Goal: Information Seeking & Learning: Find specific fact

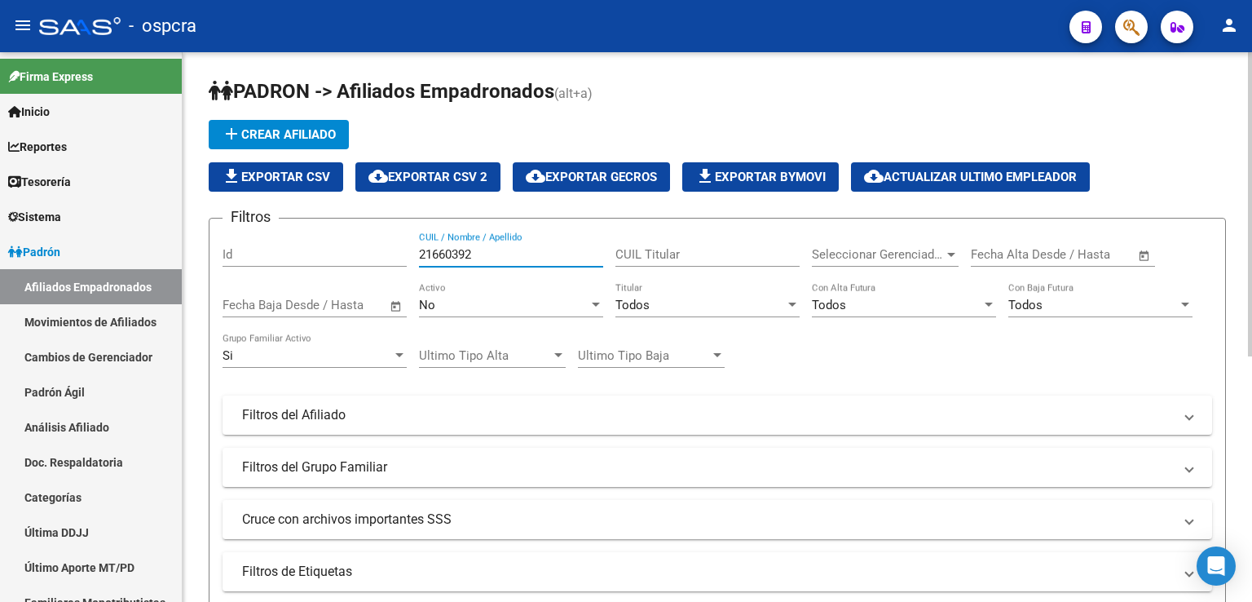
drag, startPoint x: 477, startPoint y: 253, endPoint x: 343, endPoint y: 252, distance: 133.7
click at [343, 252] on div "Filtros Id 21660392 CUIL / Nombre / Apellido CUIL Titular Seleccionar Gerenciad…" at bounding box center [718, 410] width 990 height 359
type input "[PERSON_NAME]"
click at [592, 304] on div at bounding box center [596, 304] width 8 height 4
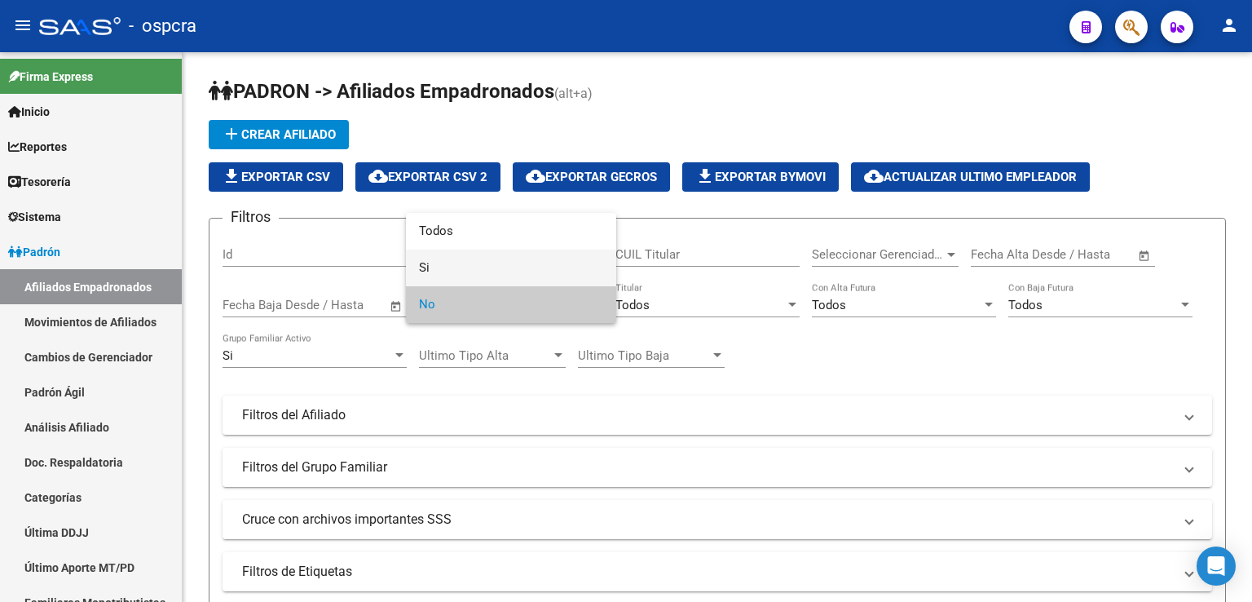
click at [463, 259] on span "Si" at bounding box center [511, 267] width 184 height 37
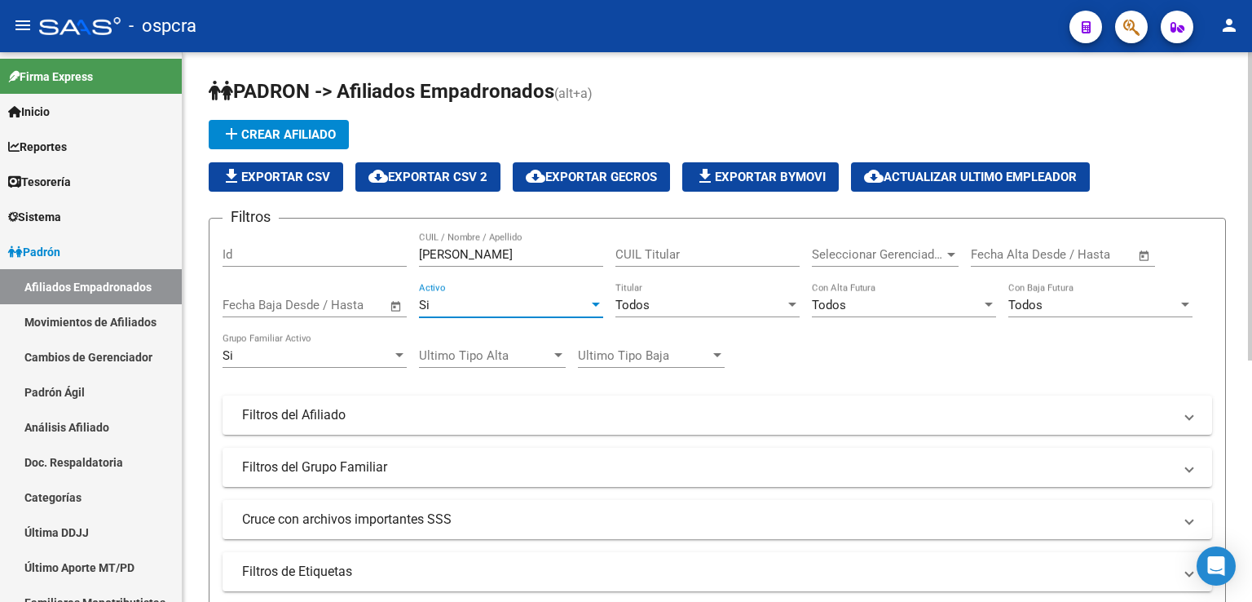
click at [496, 253] on input "[PERSON_NAME]" at bounding box center [511, 254] width 184 height 15
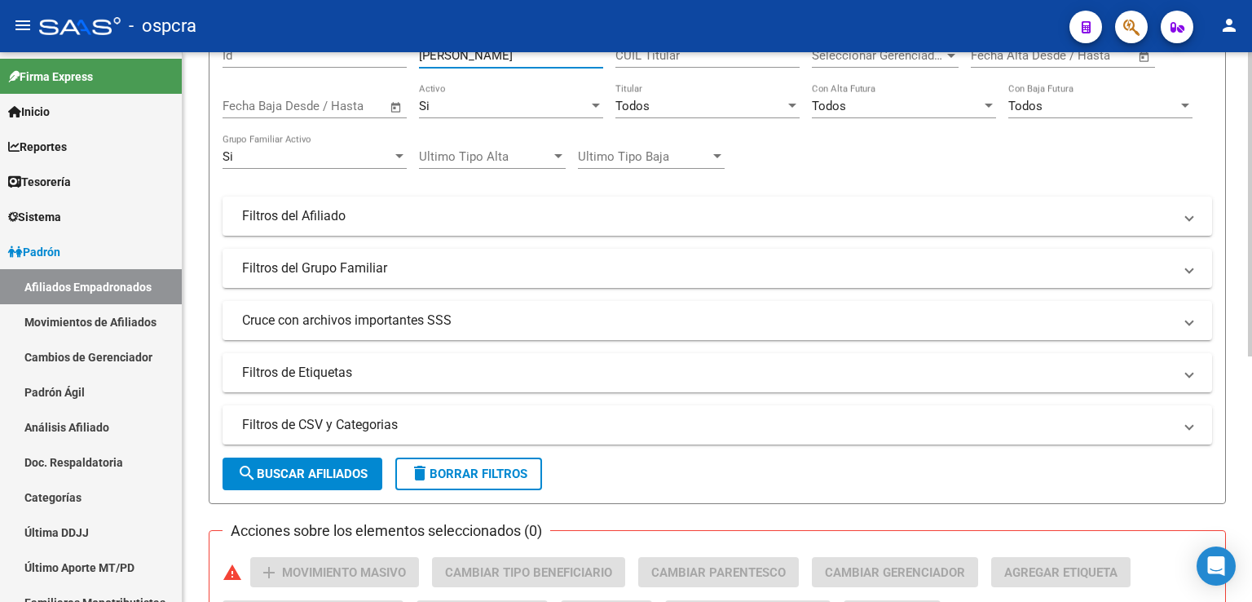
scroll to position [443, 0]
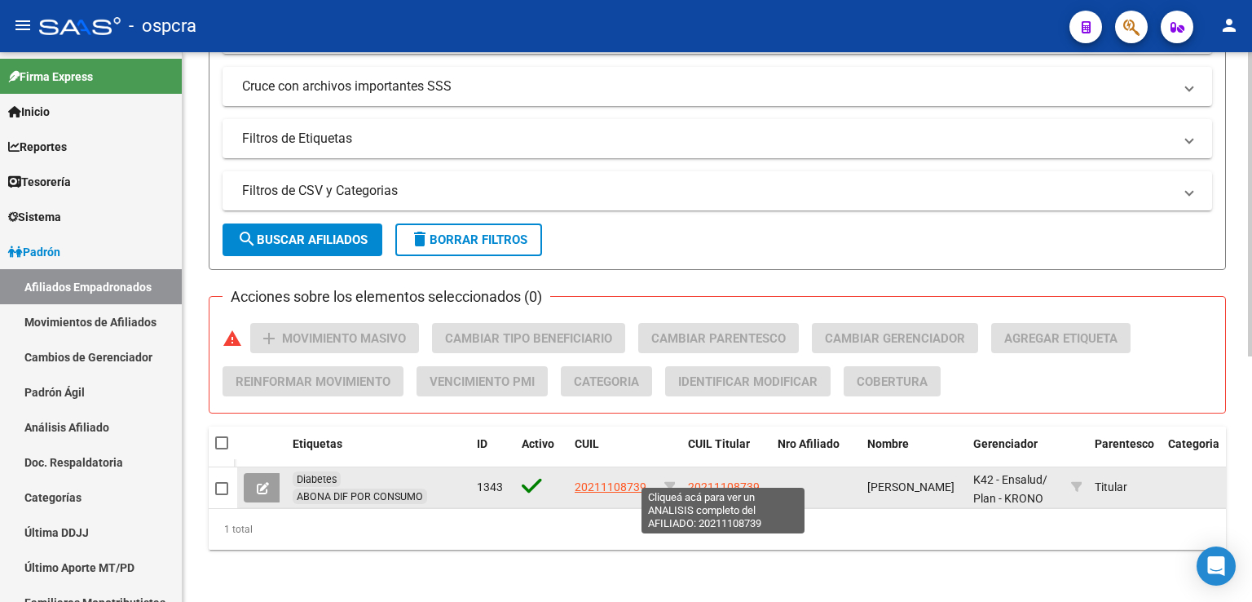
click at [727, 480] on span "20211108739" at bounding box center [724, 486] width 72 height 13
type textarea "20211108739"
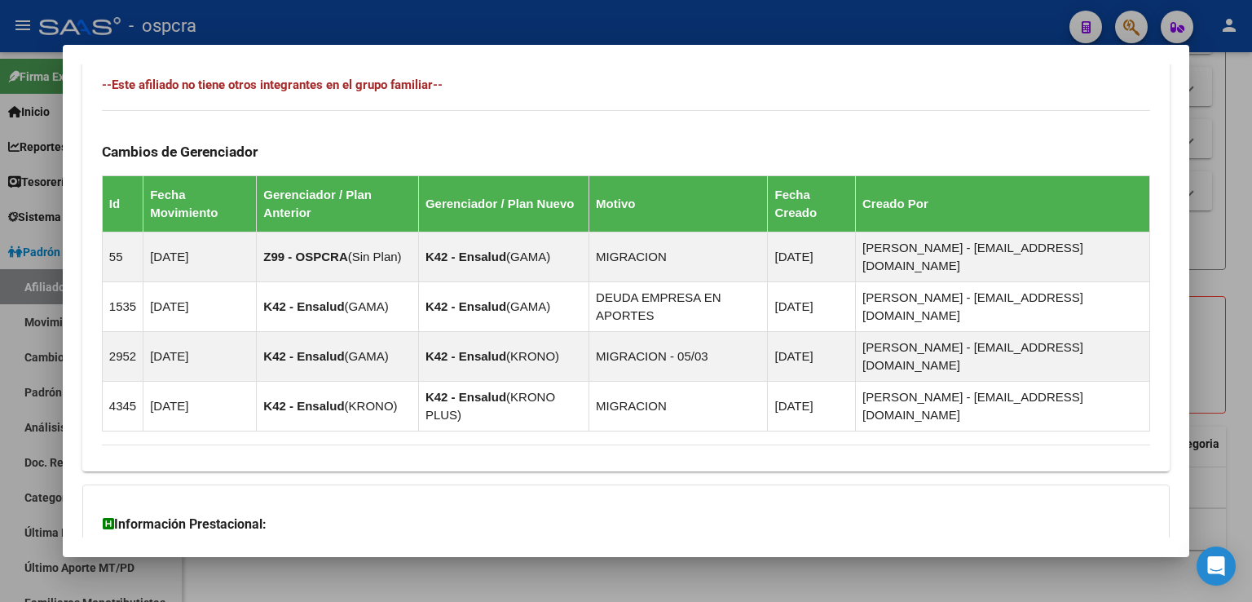
scroll to position [962, 0]
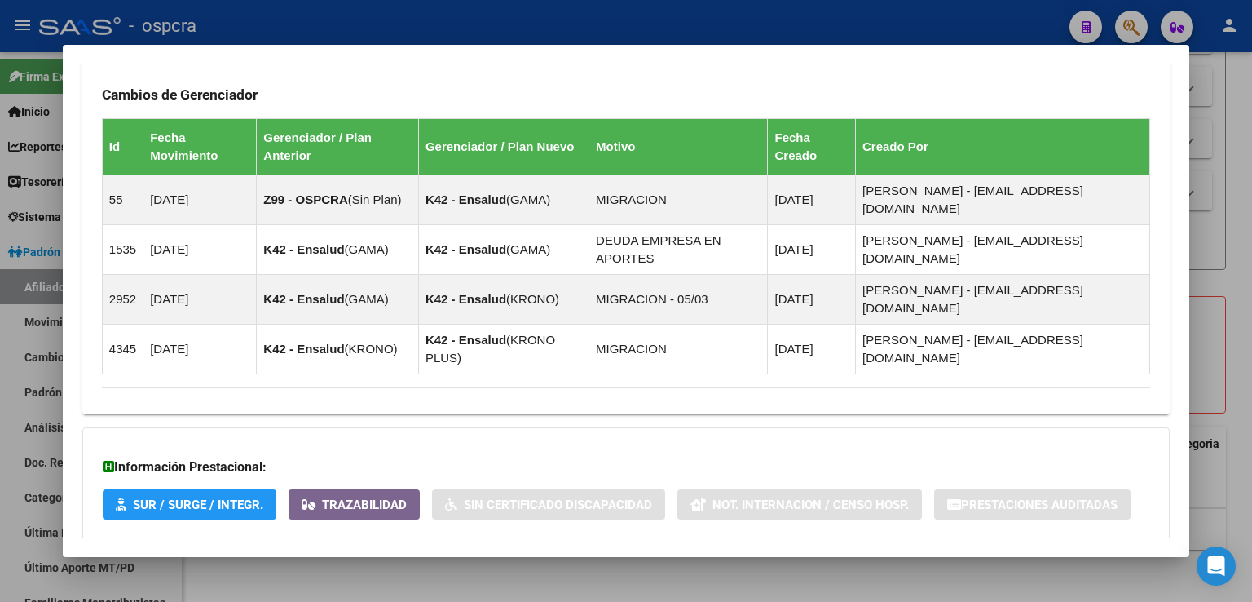
click at [400, 564] on span "Aportes y Contribuciones del Afiliado: 20211108739" at bounding box center [279, 571] width 306 height 15
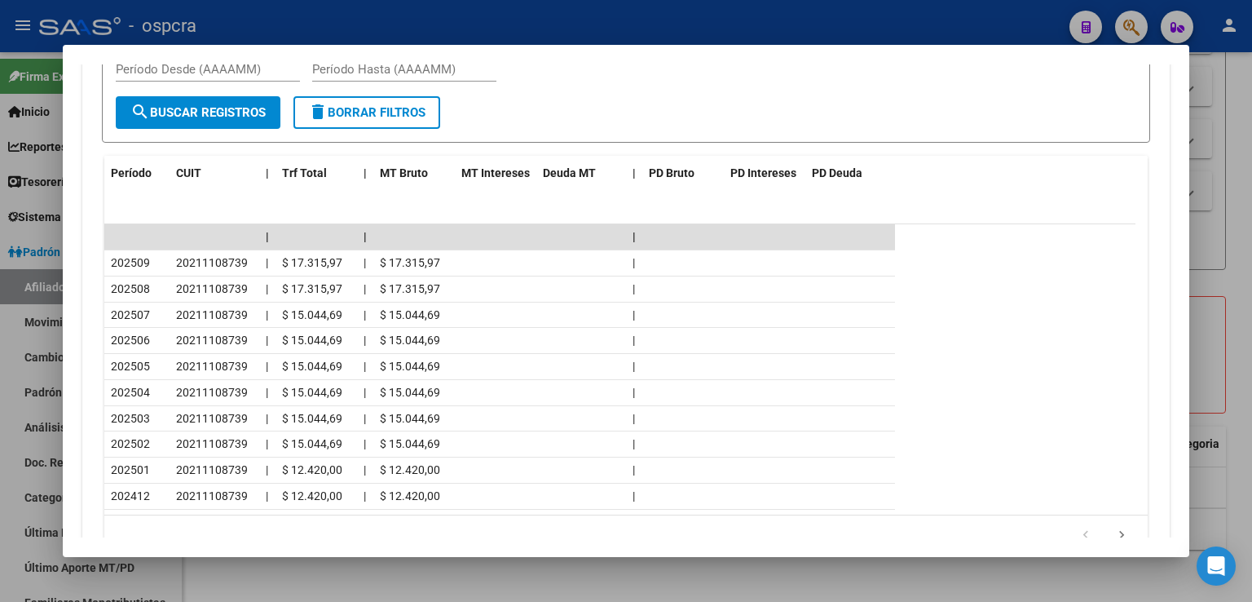
click at [1242, 150] on div at bounding box center [626, 301] width 1252 height 602
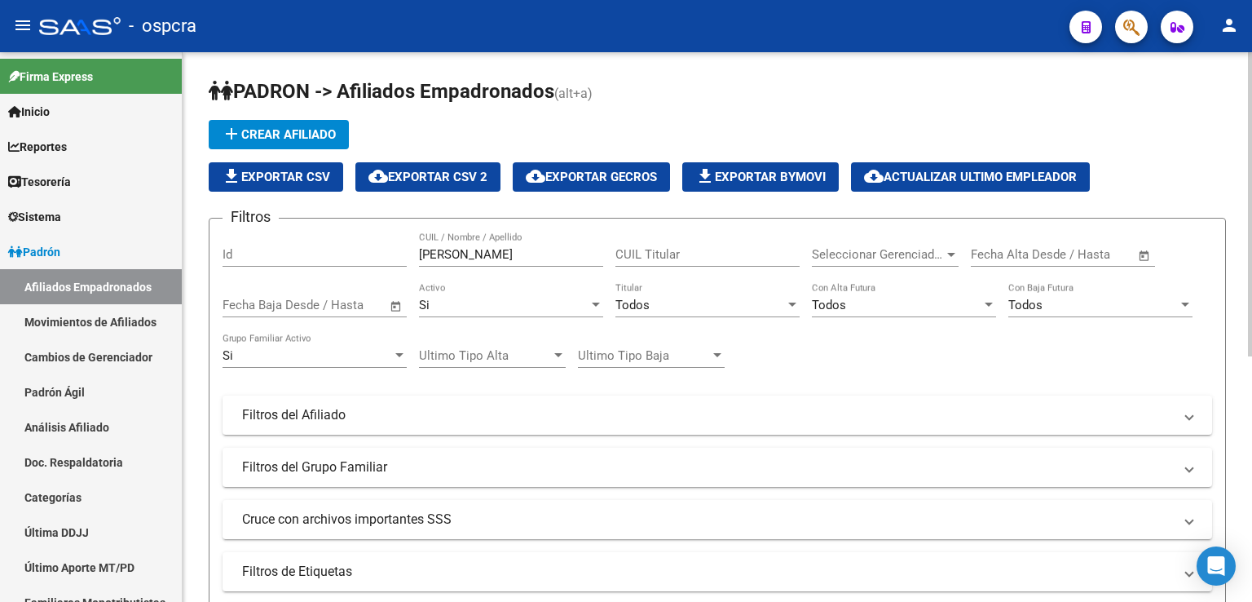
scroll to position [0, 0]
drag, startPoint x: 496, startPoint y: 252, endPoint x: 376, endPoint y: 240, distance: 120.4
click at [376, 240] on div "Filtros Id [PERSON_NAME] CUIL / Nombre / Apellido CUIL Titular Seleccionar Gere…" at bounding box center [718, 410] width 990 height 359
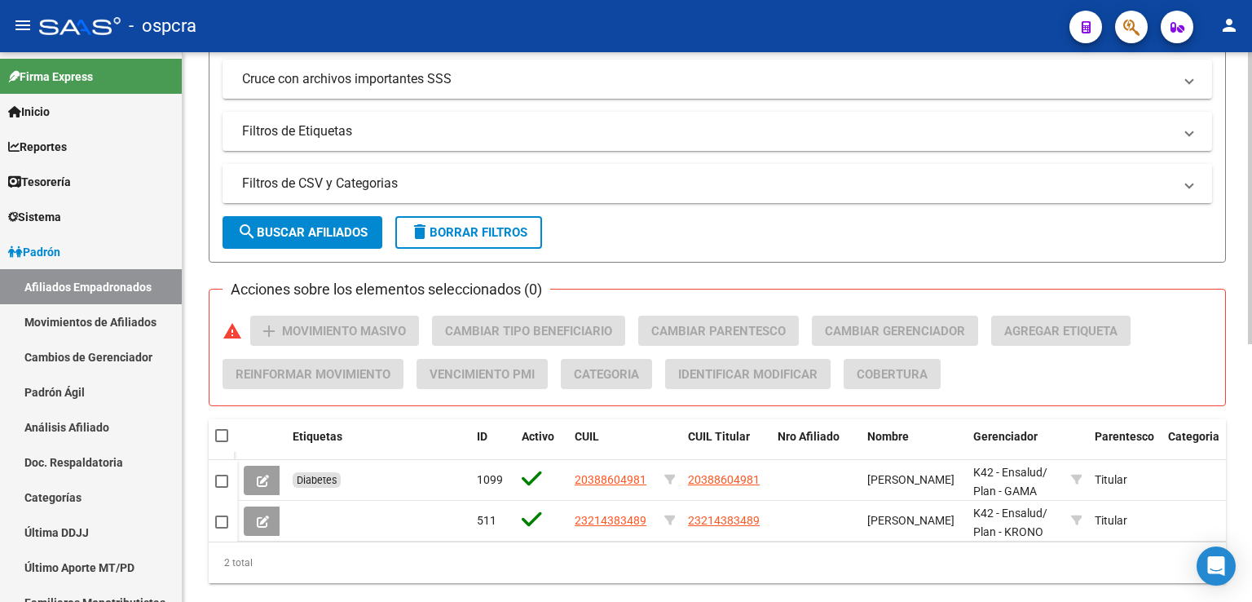
scroll to position [484, 0]
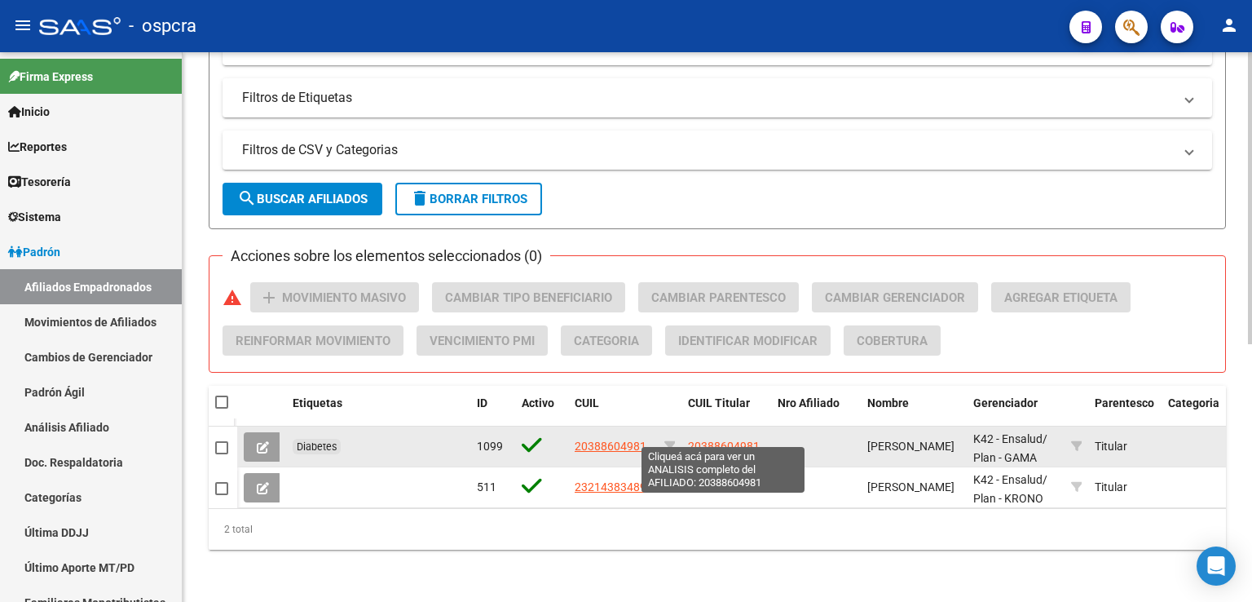
type input "[PERSON_NAME]"
click at [733, 439] on span "20388604981" at bounding box center [724, 445] width 72 height 13
type textarea "20388604981"
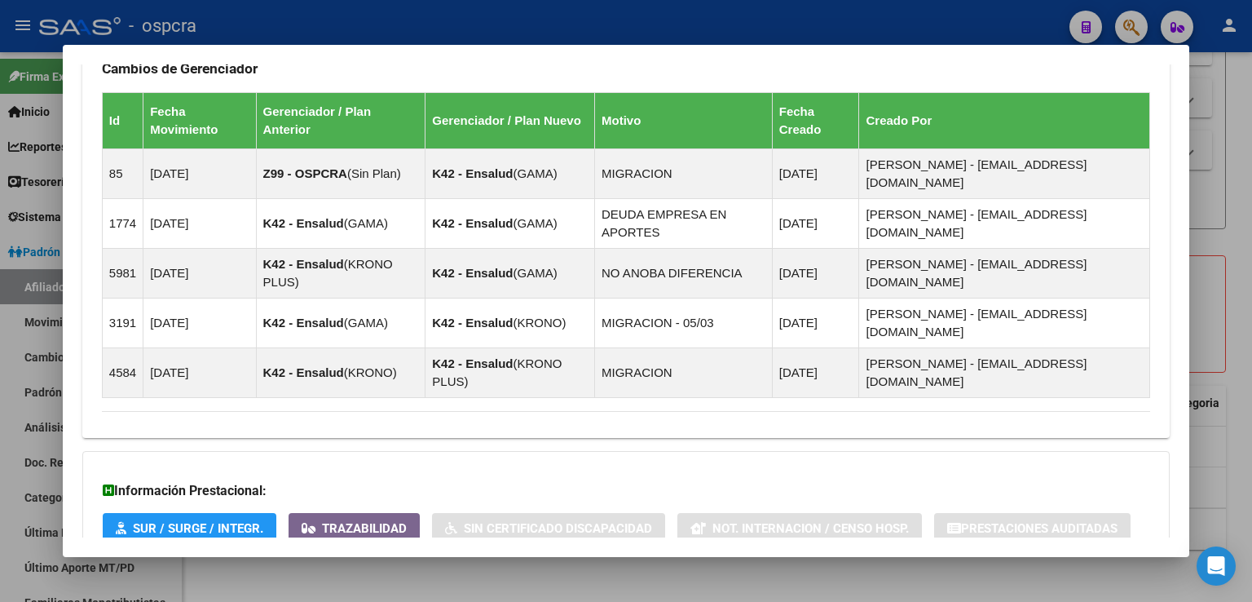
scroll to position [975, 0]
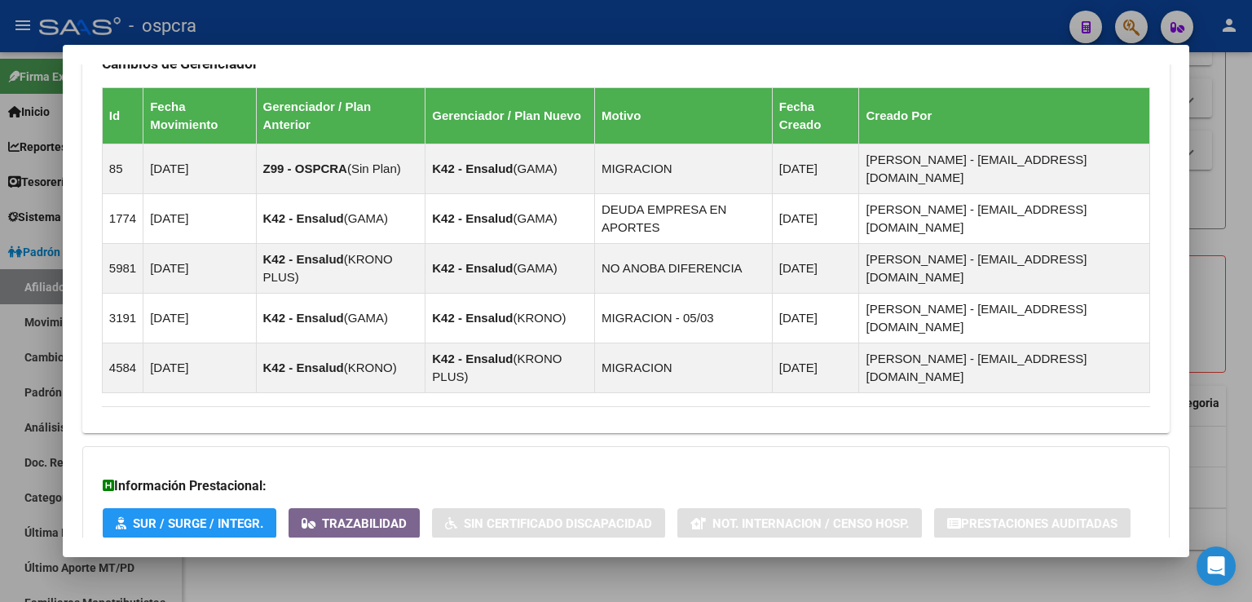
click at [399, 583] on span "Aportes y Contribuciones del Afiliado: 20388604981" at bounding box center [279, 590] width 306 height 15
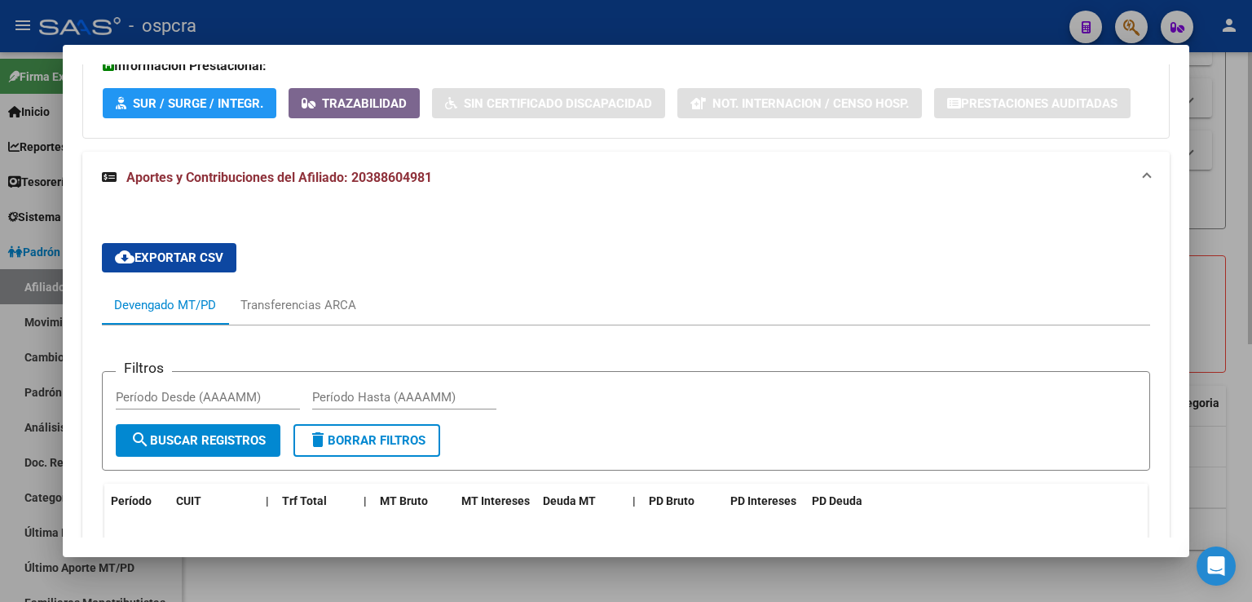
click at [1241, 184] on div at bounding box center [626, 301] width 1252 height 602
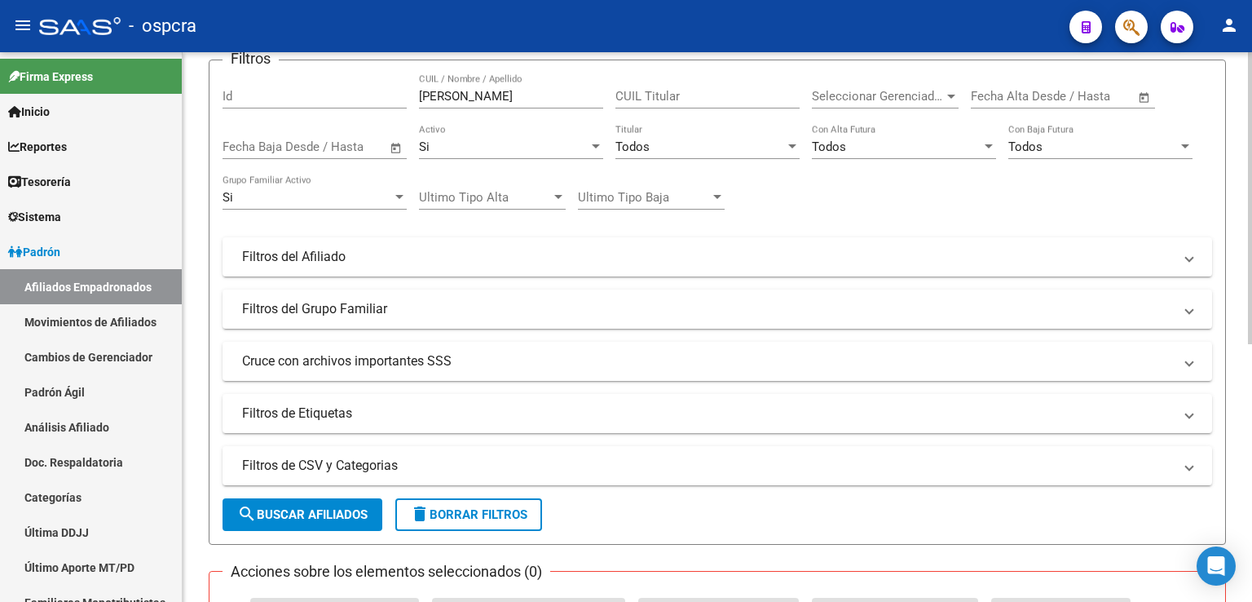
scroll to position [0, 0]
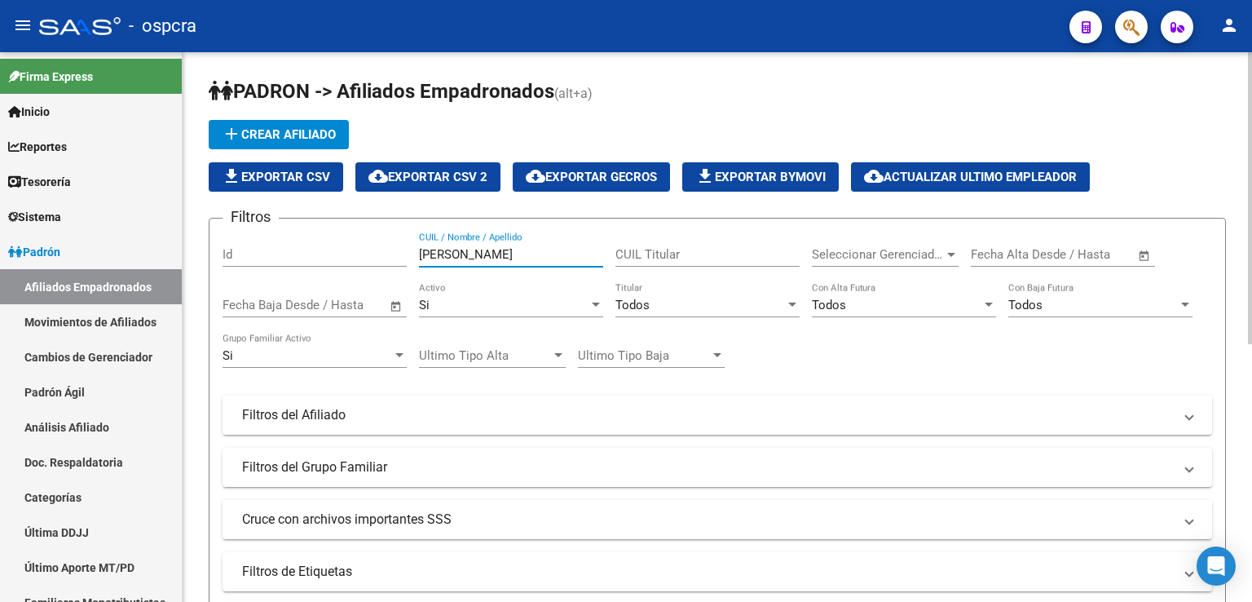
drag, startPoint x: 483, startPoint y: 247, endPoint x: 397, endPoint y: 242, distance: 85.7
click at [397, 242] on div "Filtros Id [PERSON_NAME] CUIL / Nombre / Apellido CUIL Titular Seleccionar Gere…" at bounding box center [718, 410] width 990 height 359
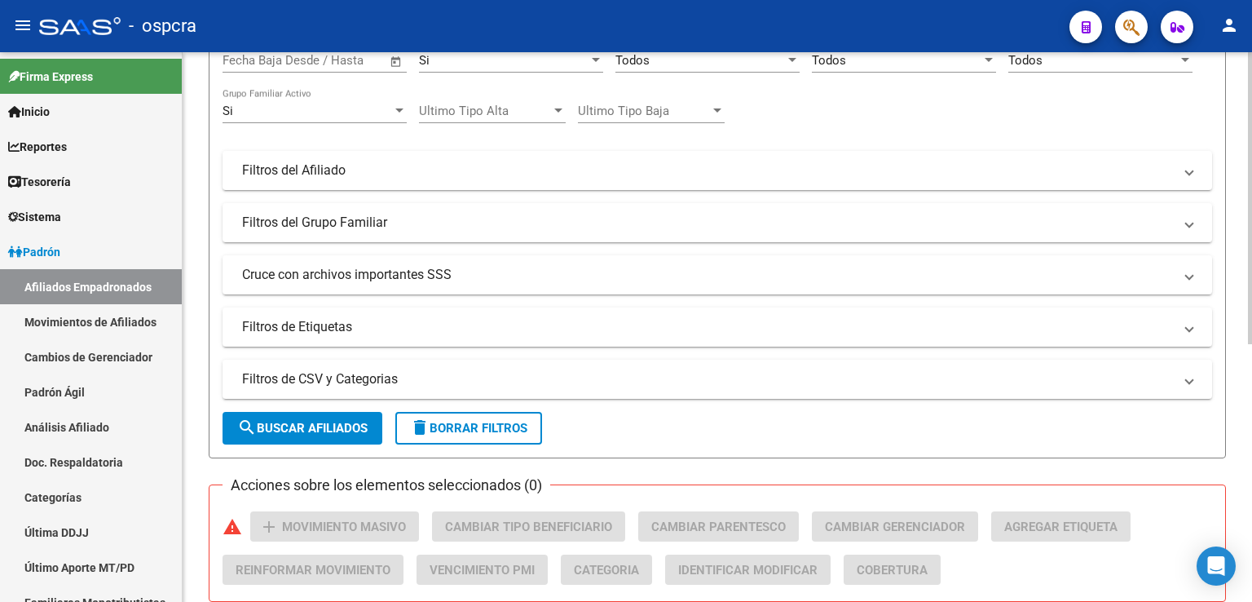
scroll to position [484, 0]
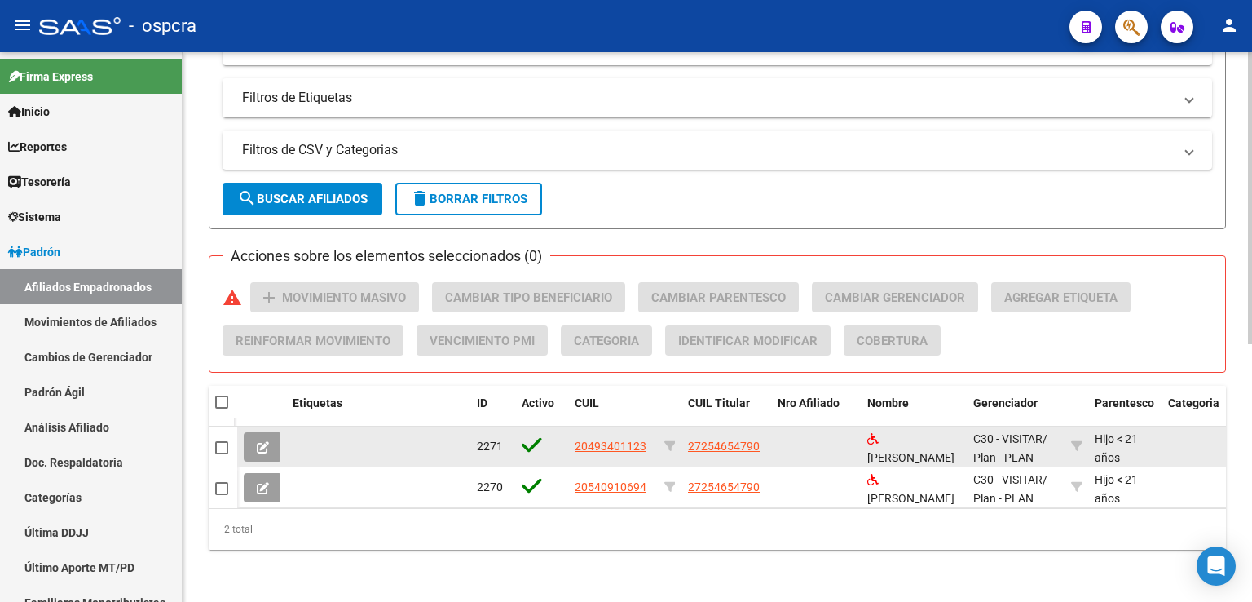
type input "[PERSON_NAME]"
click at [749, 439] on span "27254654790" at bounding box center [724, 445] width 72 height 13
type textarea "27254654790"
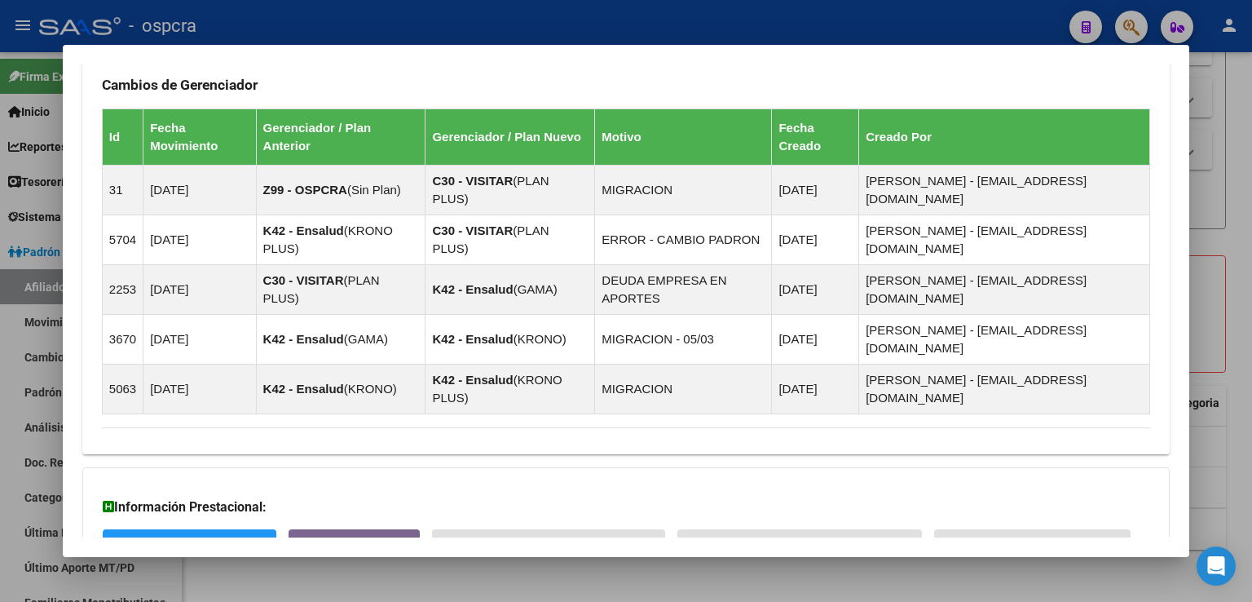
scroll to position [1088, 0]
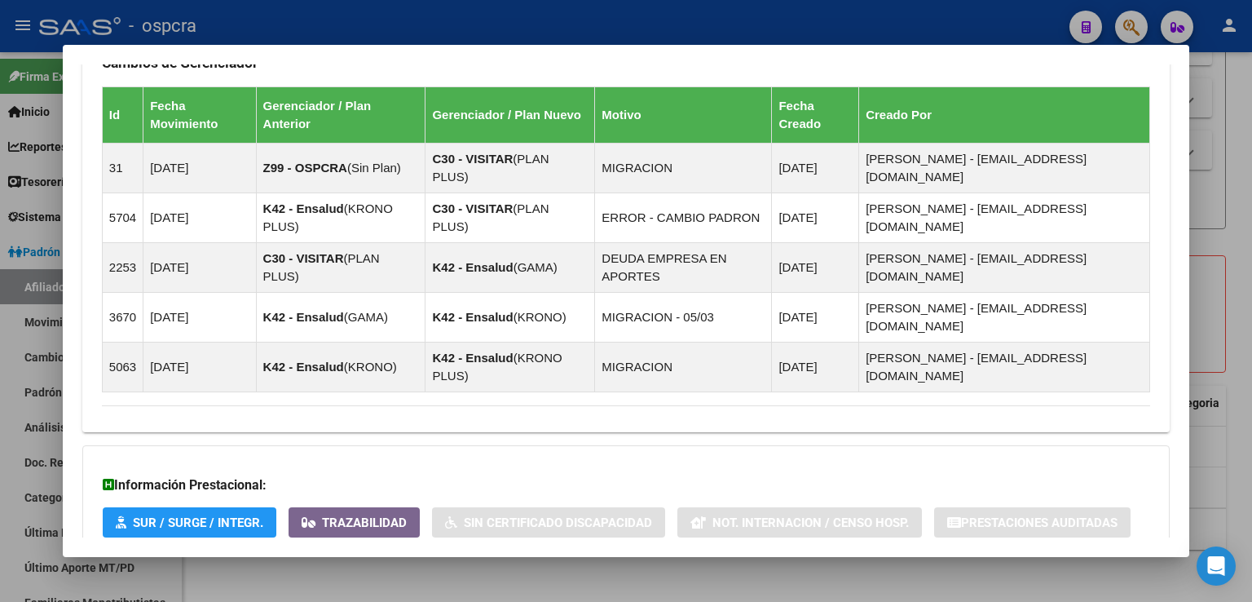
click at [416, 582] on span "Aportes y Contribuciones del Afiliado: 27254654790" at bounding box center [279, 589] width 306 height 15
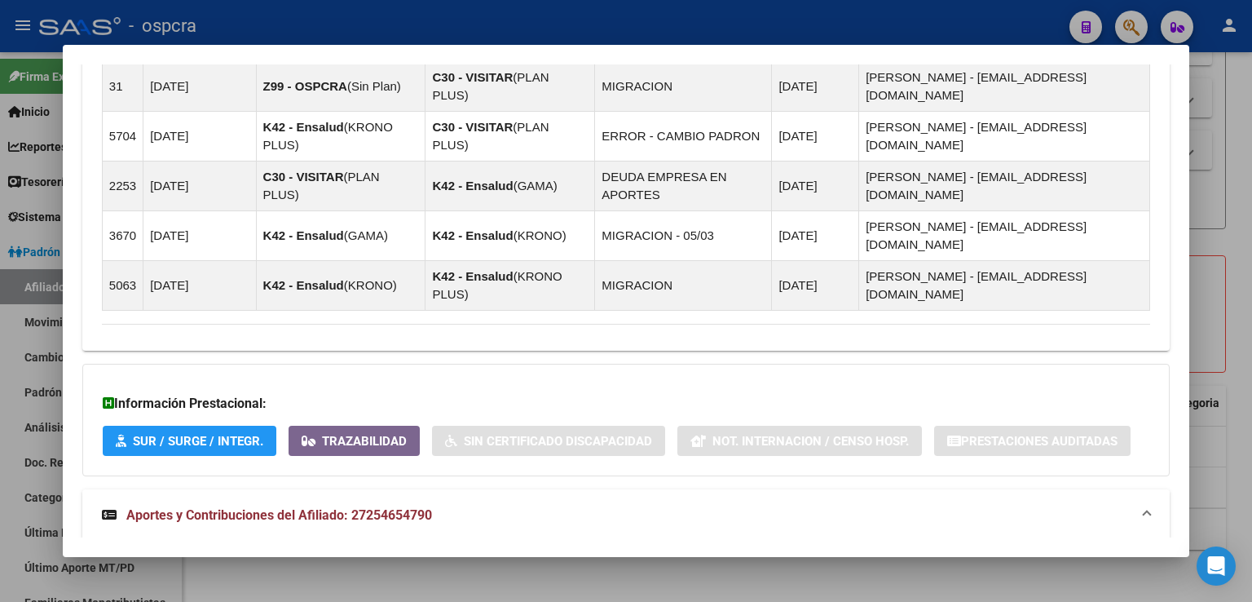
scroll to position [1822, 0]
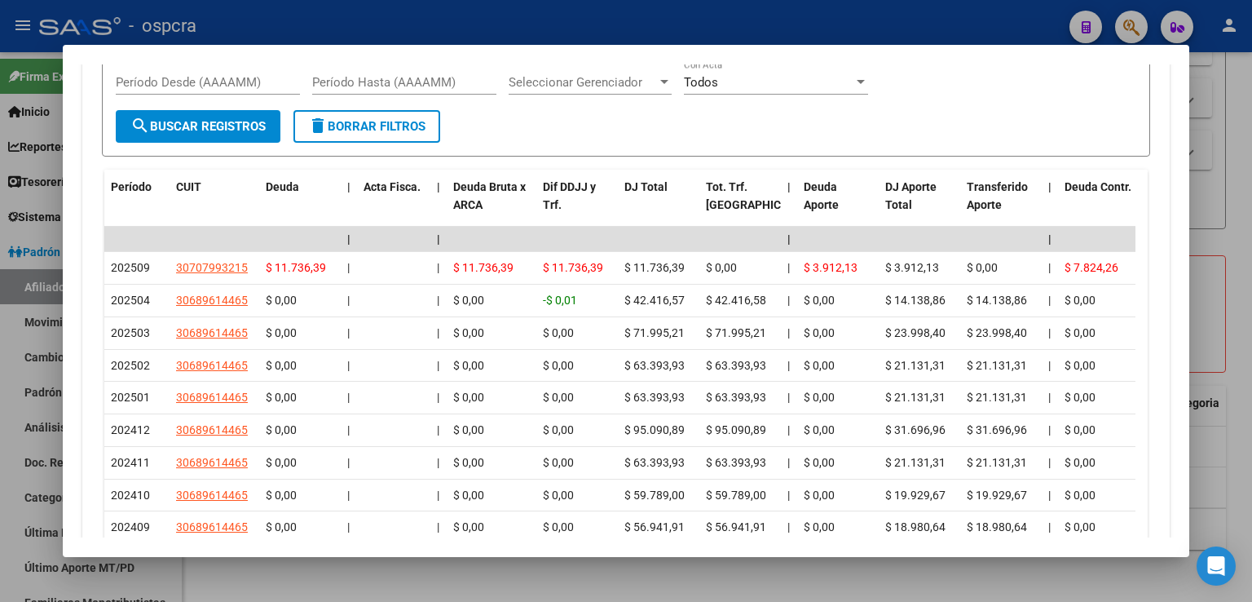
click at [1244, 275] on div at bounding box center [626, 301] width 1252 height 602
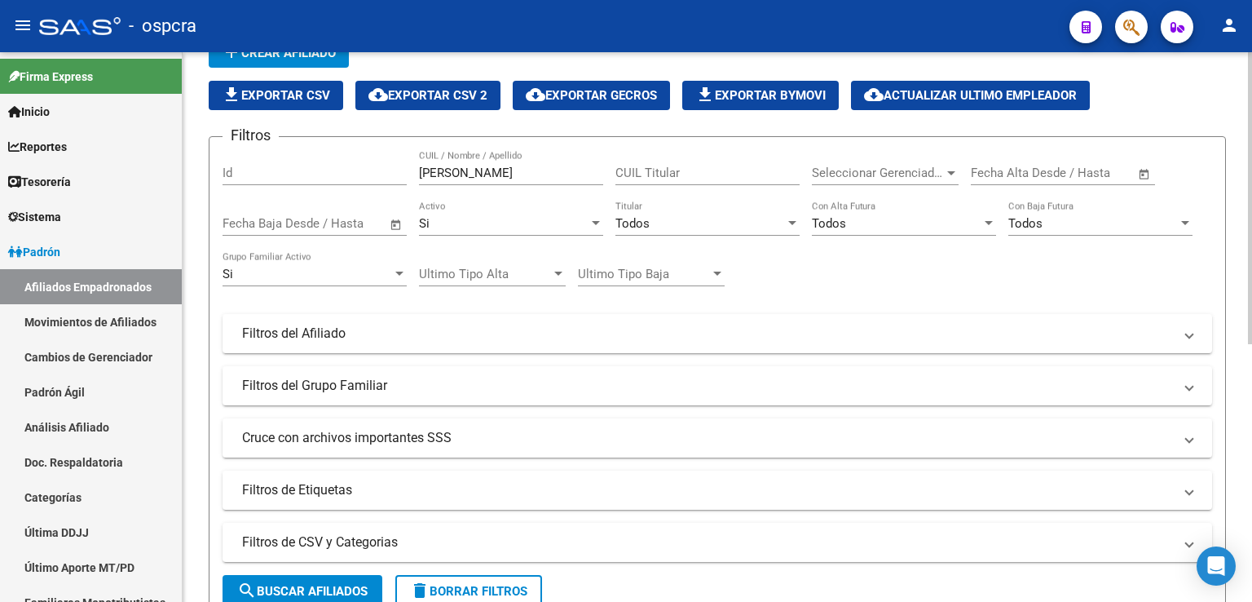
scroll to position [82, 0]
drag, startPoint x: 461, startPoint y: 173, endPoint x: 409, endPoint y: 152, distance: 55.2
click at [409, 152] on div "Filtros Id [PERSON_NAME] CUIL / Nombre / Apellido CUIL Titular Seleccionar Gere…" at bounding box center [718, 329] width 990 height 359
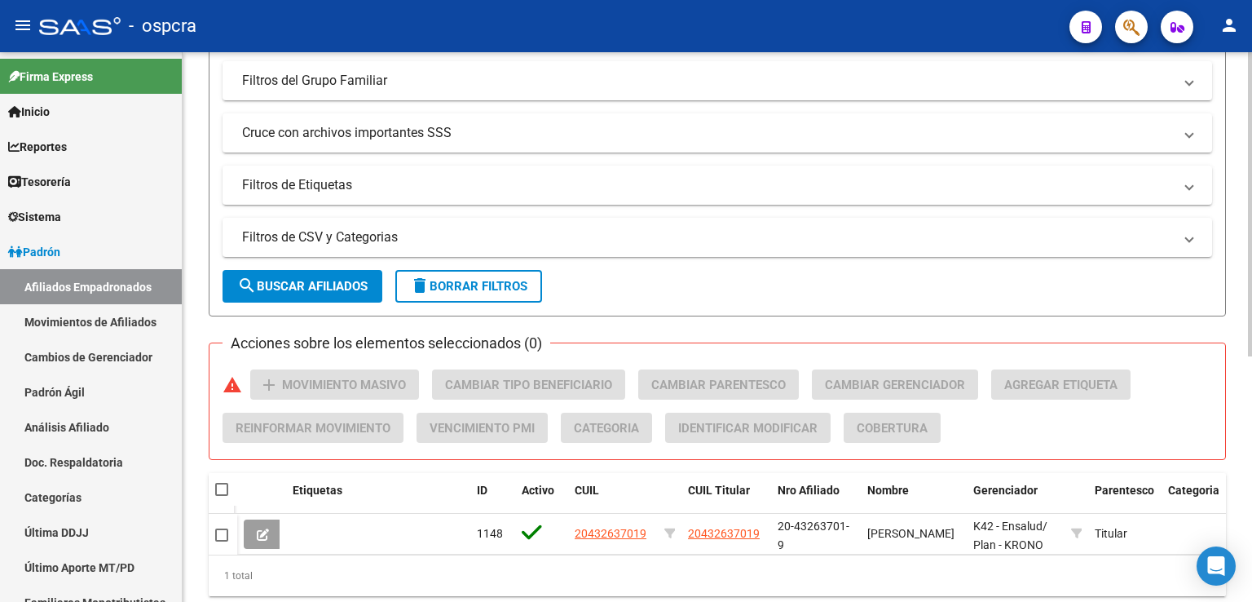
scroll to position [362, 0]
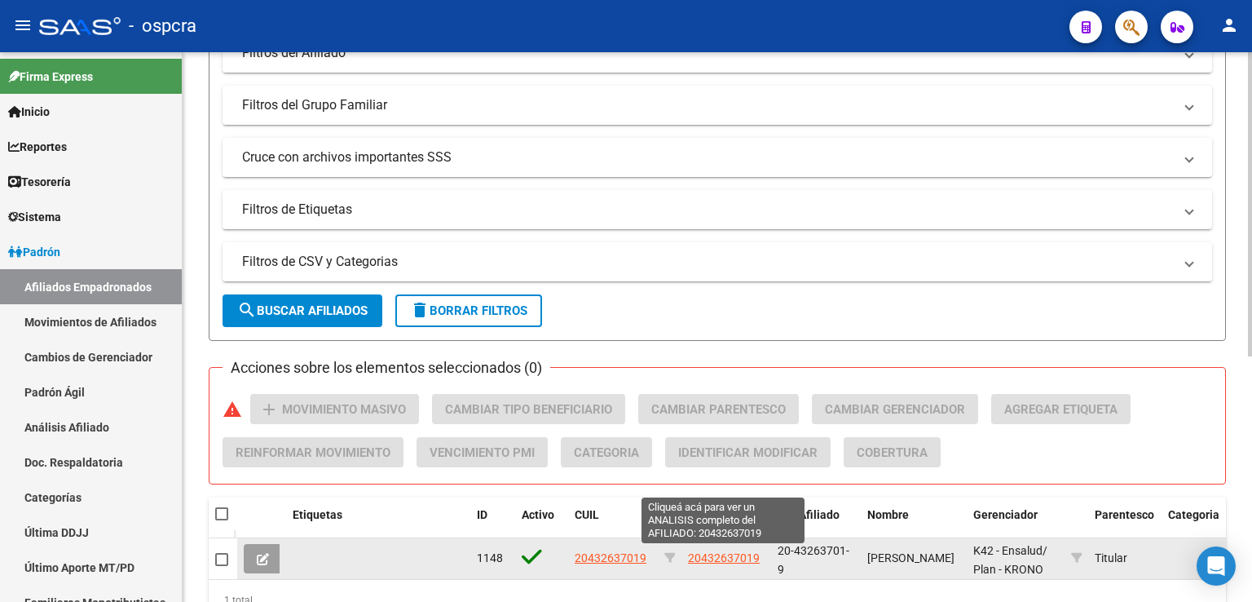
type input "43263701"
click at [750, 553] on span "20432637019" at bounding box center [724, 557] width 72 height 13
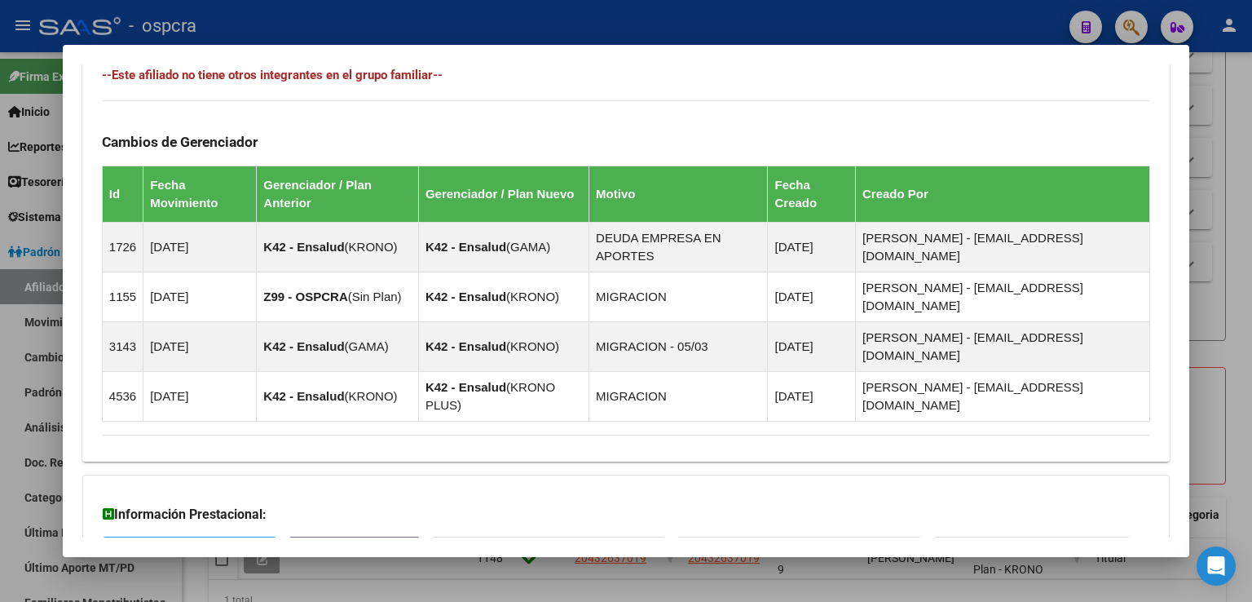
scroll to position [962, 0]
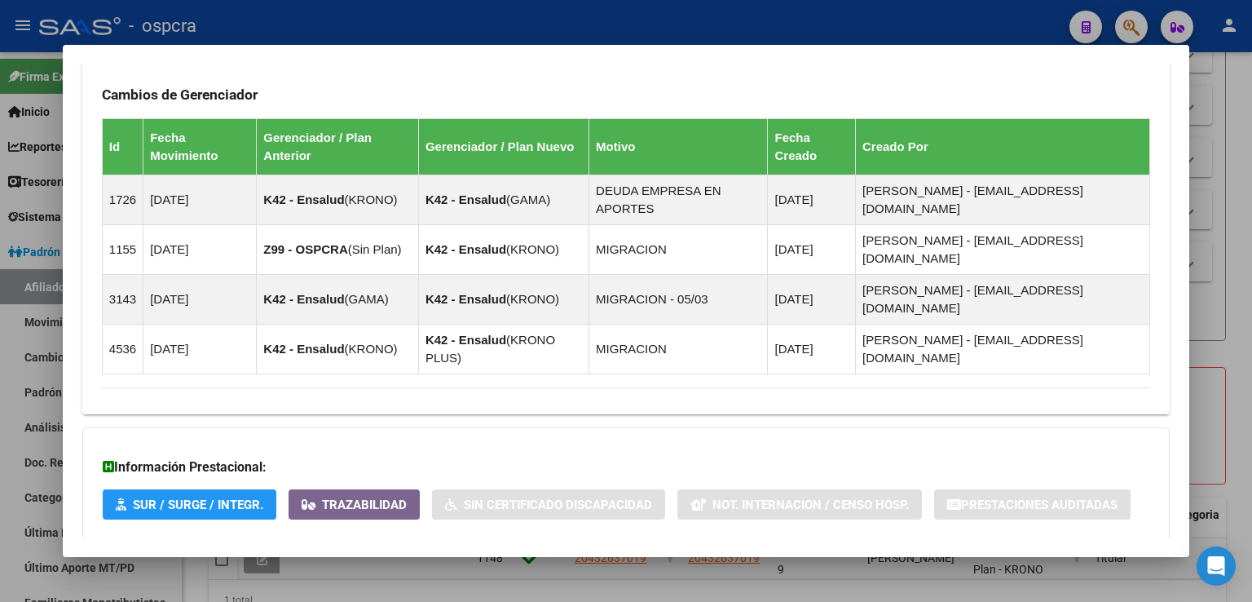
click at [399, 564] on span "Aportes y Contribuciones del Afiliado: 20432637019" at bounding box center [279, 571] width 306 height 15
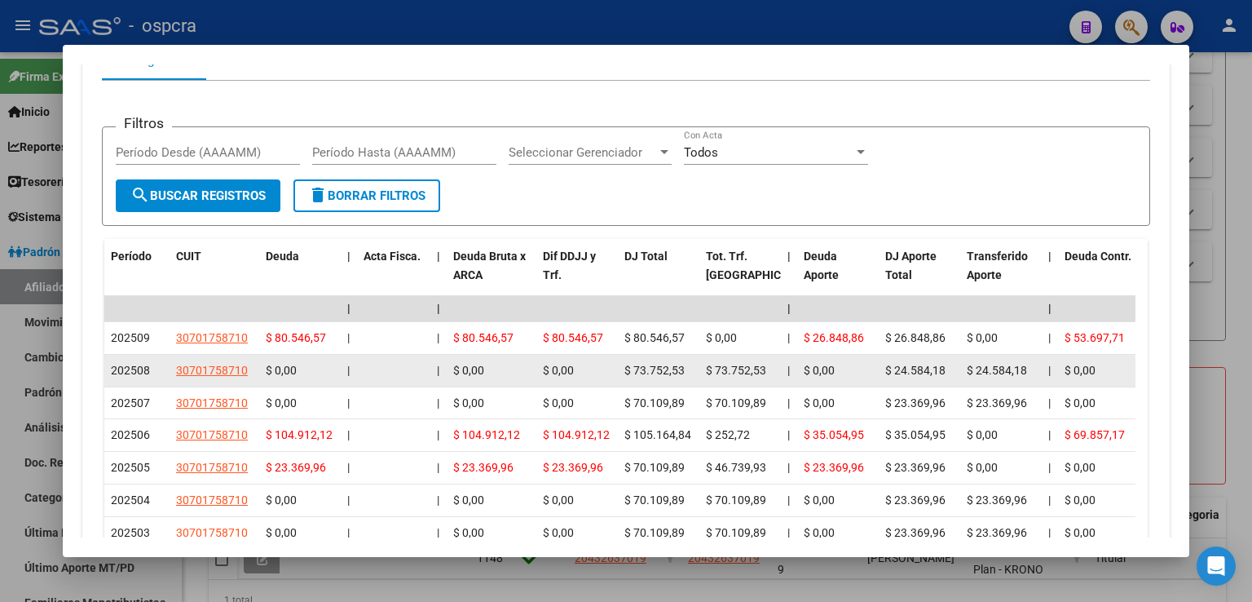
scroll to position [1614, 0]
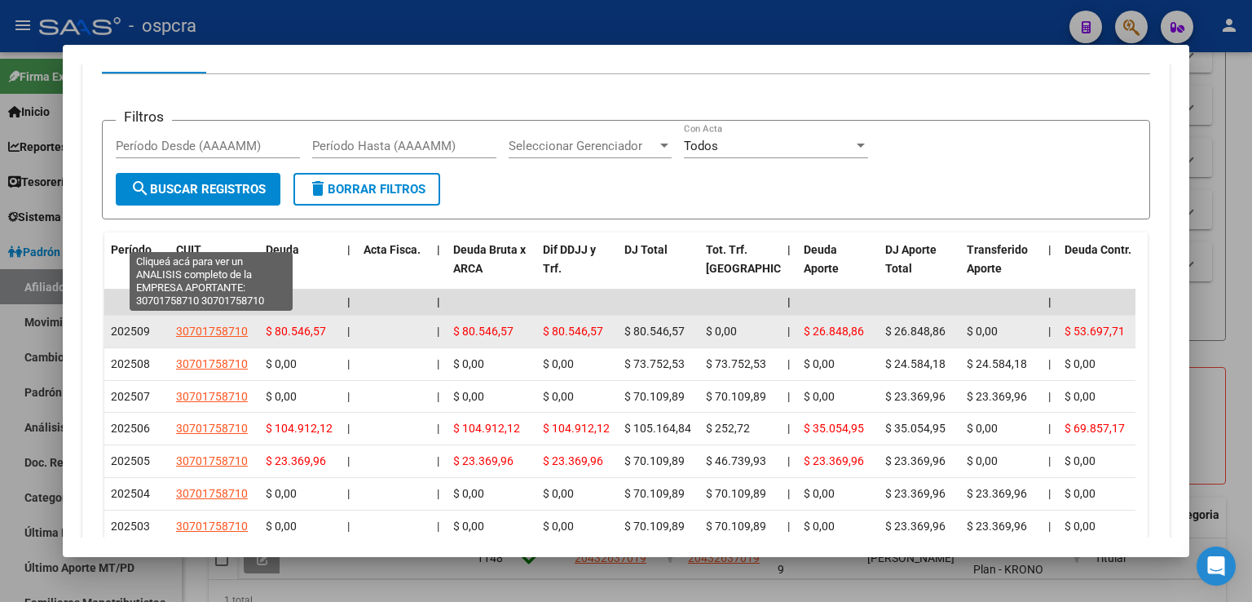
click at [209, 324] on span "30701758710" at bounding box center [212, 330] width 72 height 13
type textarea "30701758710"
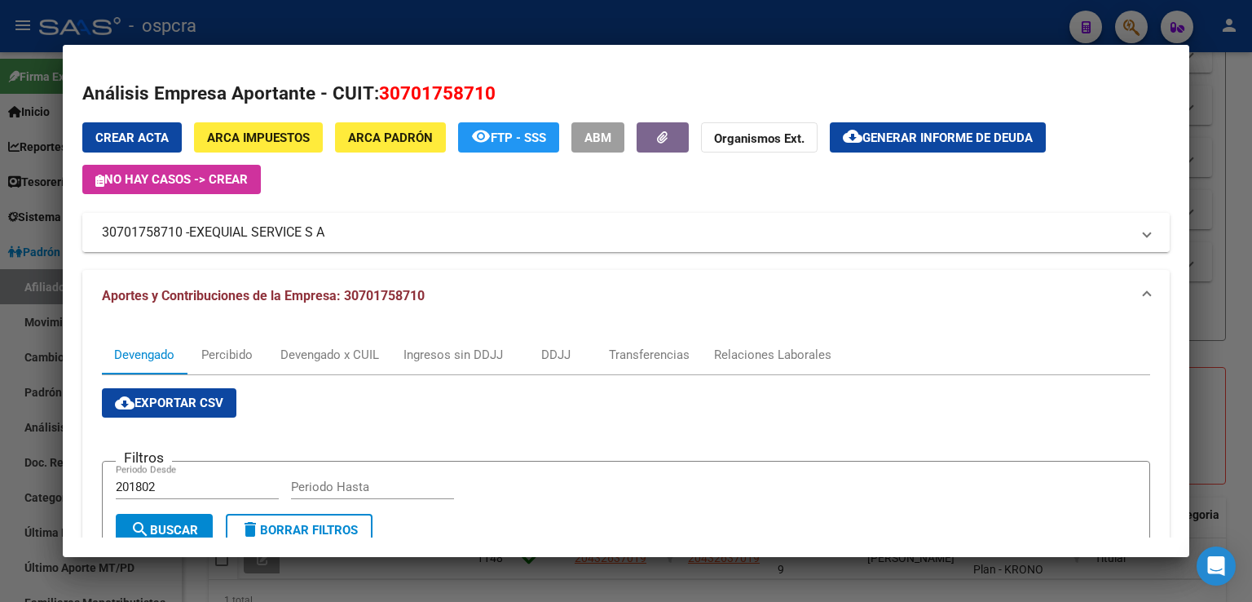
drag, startPoint x: 362, startPoint y: 229, endPoint x: 397, endPoint y: 230, distance: 35.1
click at [403, 231] on mat-panel-title "30701758710 - EXEQUIAL SERVICE S A" at bounding box center [616, 233] width 1029 height 20
click at [395, 230] on mat-panel-title "30701758710 - EXEQUIAL SERVICE S A" at bounding box center [616, 233] width 1029 height 20
drag, startPoint x: 359, startPoint y: 227, endPoint x: 140, endPoint y: 236, distance: 218.6
click at [140, 236] on mat-panel-title "30701758710 - EXEQUIAL SERVICE S A" at bounding box center [616, 233] width 1029 height 20
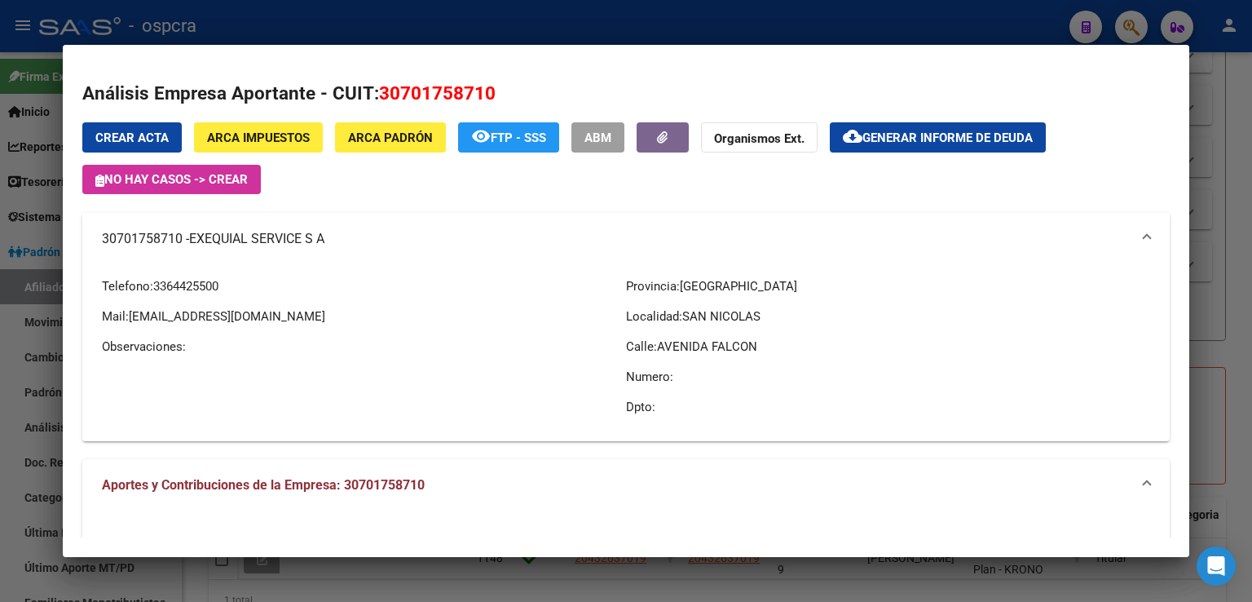
click at [93, 236] on mat-expansion-panel-header "30701758710 - EXEQUIAL SERVICE S A" at bounding box center [625, 239] width 1087 height 52
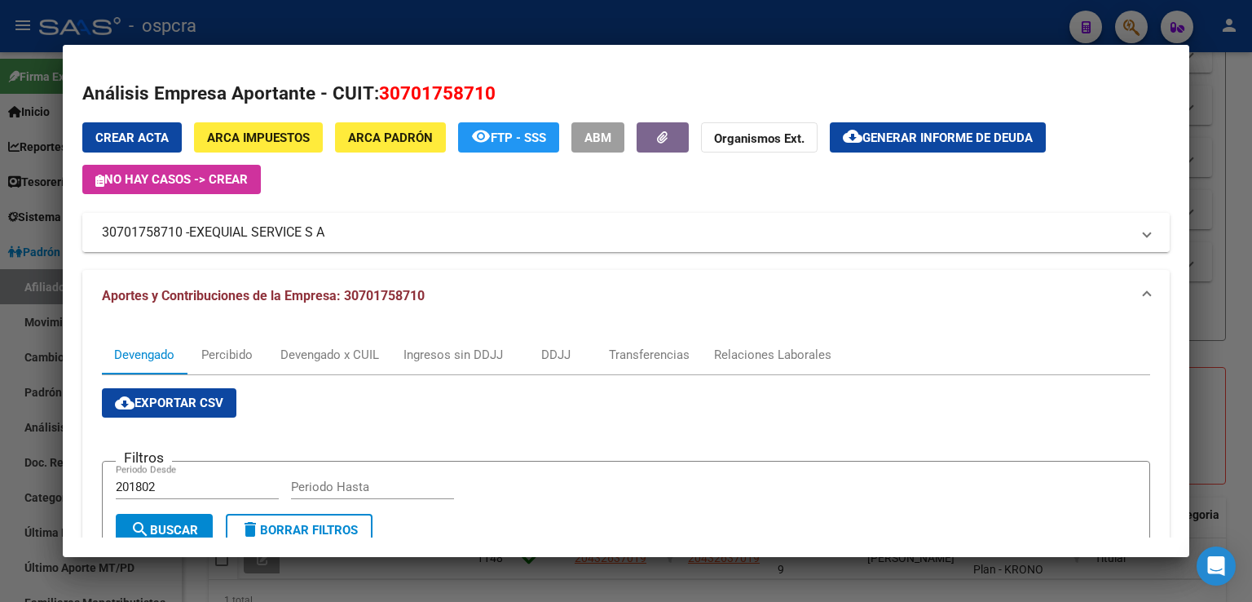
drag, startPoint x: 95, startPoint y: 236, endPoint x: 321, endPoint y: 232, distance: 226.6
click at [361, 249] on mat-expansion-panel-header "30701758710 - EXEQUIAL SERVICE S A" at bounding box center [625, 232] width 1087 height 39
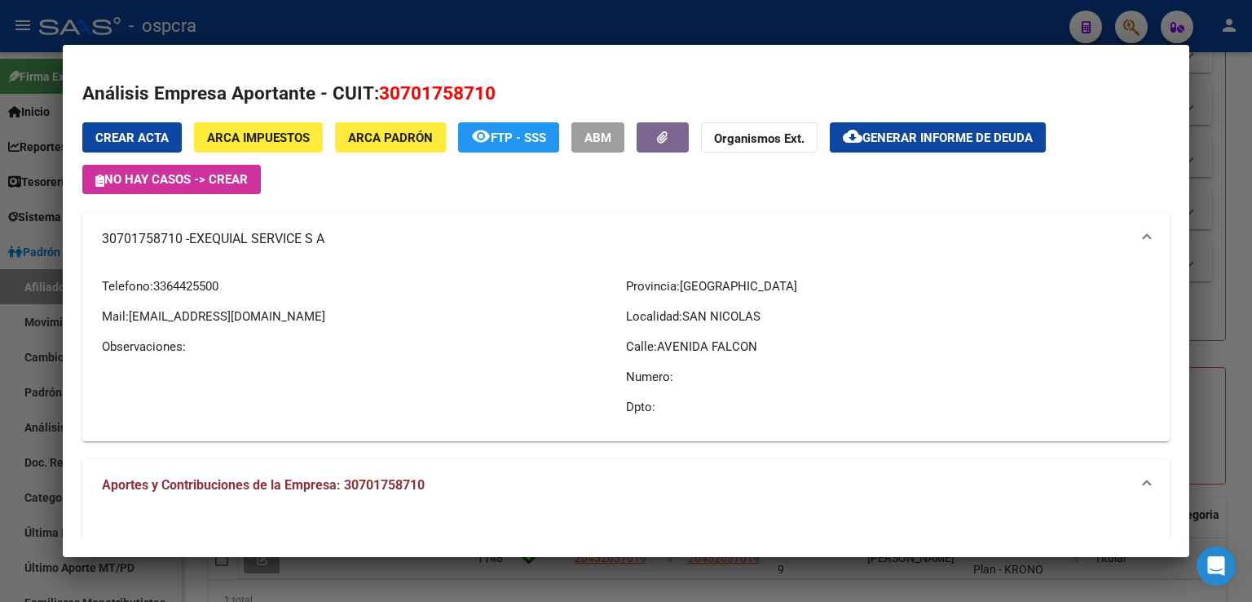
copy mat-panel-title "30701758710 - EXEQUIAL SERVICE S A"
click at [1236, 231] on div at bounding box center [626, 301] width 1252 height 602
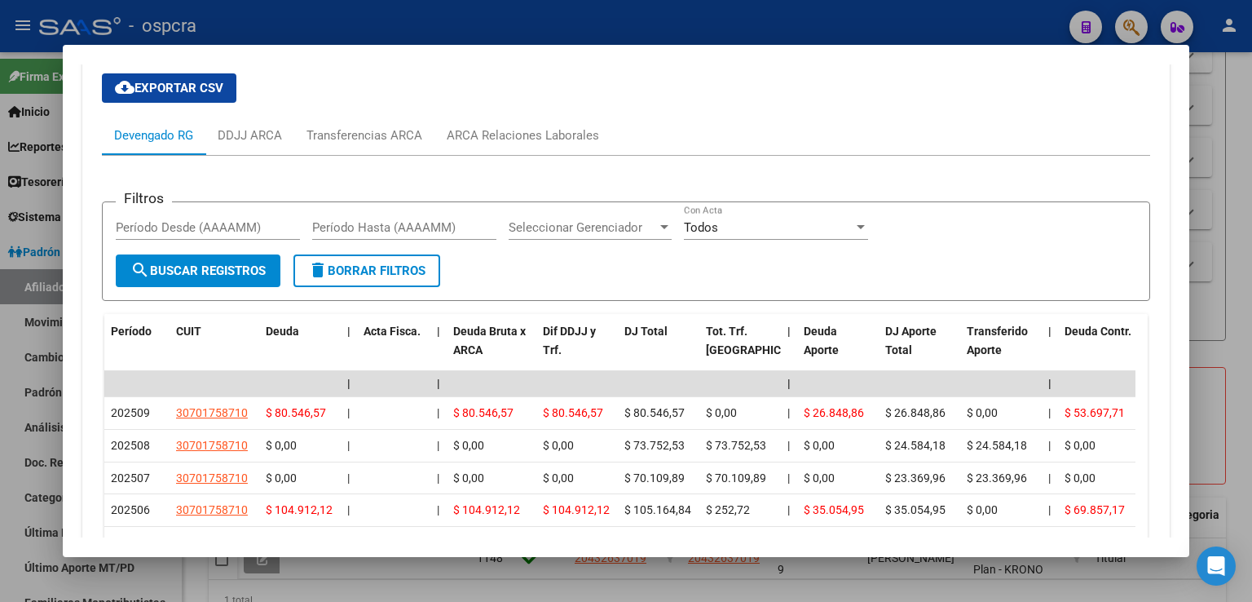
scroll to position [1695, 0]
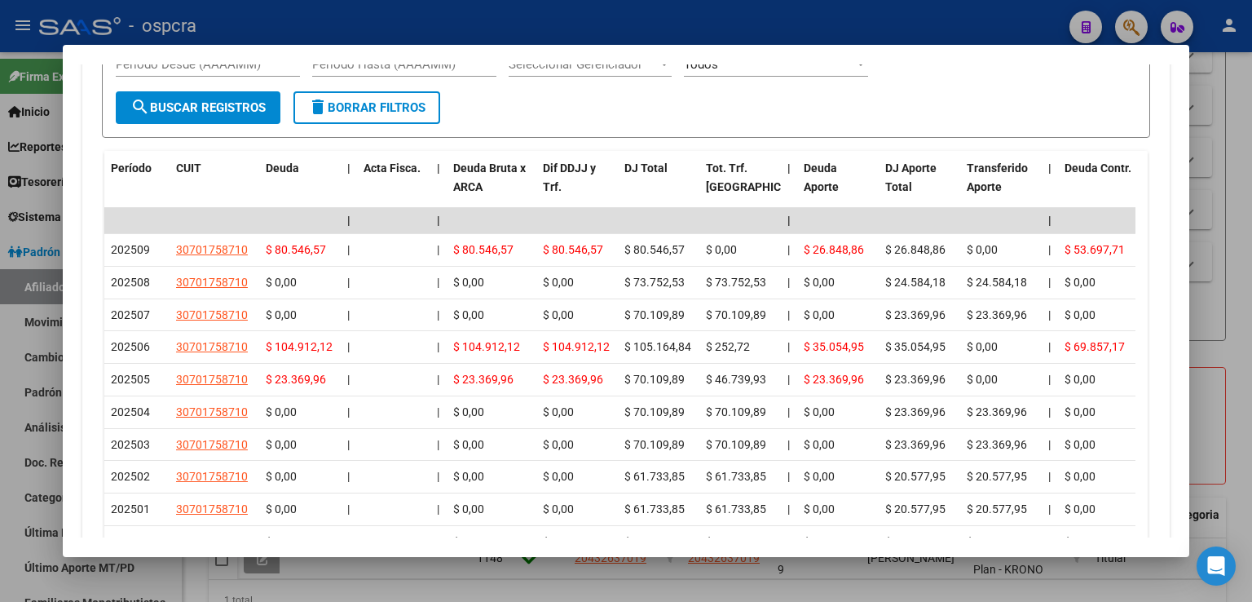
click at [1211, 170] on div at bounding box center [626, 301] width 1252 height 602
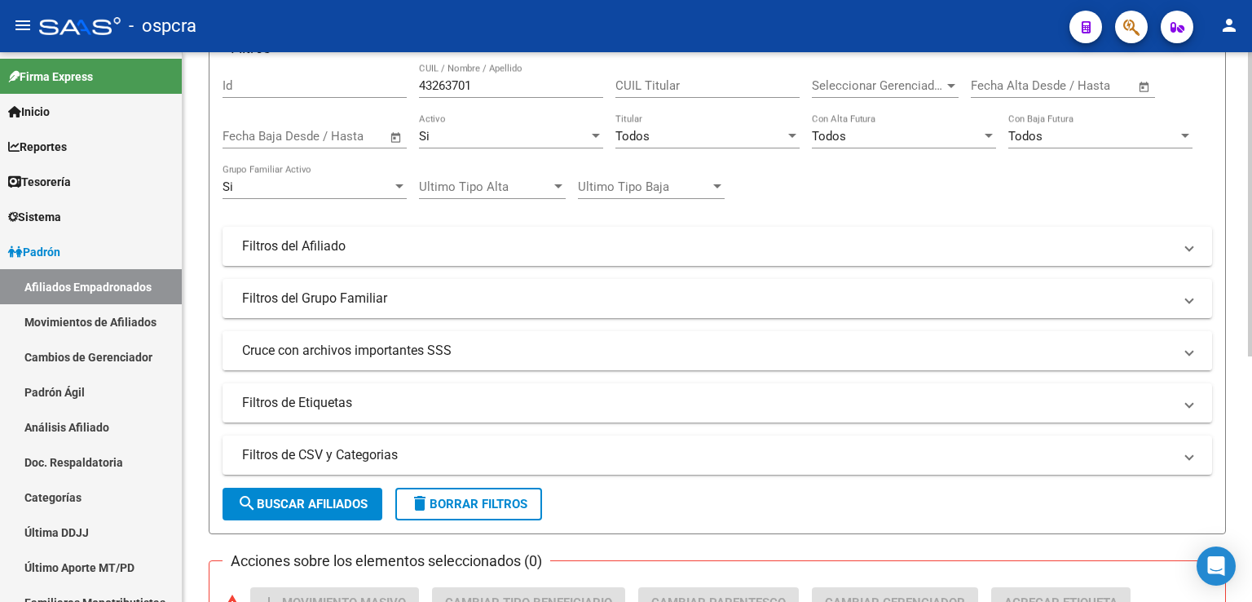
scroll to position [0, 0]
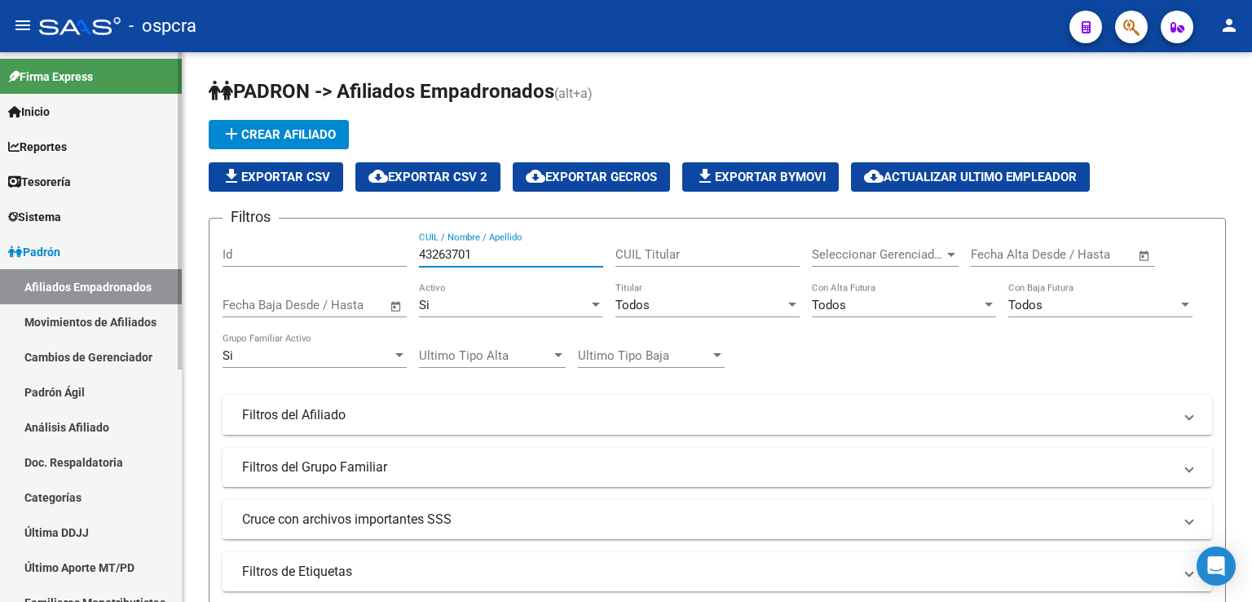
drag, startPoint x: 486, startPoint y: 252, endPoint x: 78, endPoint y: 248, distance: 407.6
click at [78, 248] on mat-sidenav-container "Firma Express Inicio Calendario SSS Instructivos Contacto OS Reportes Ingresos …" at bounding box center [626, 326] width 1252 height 549
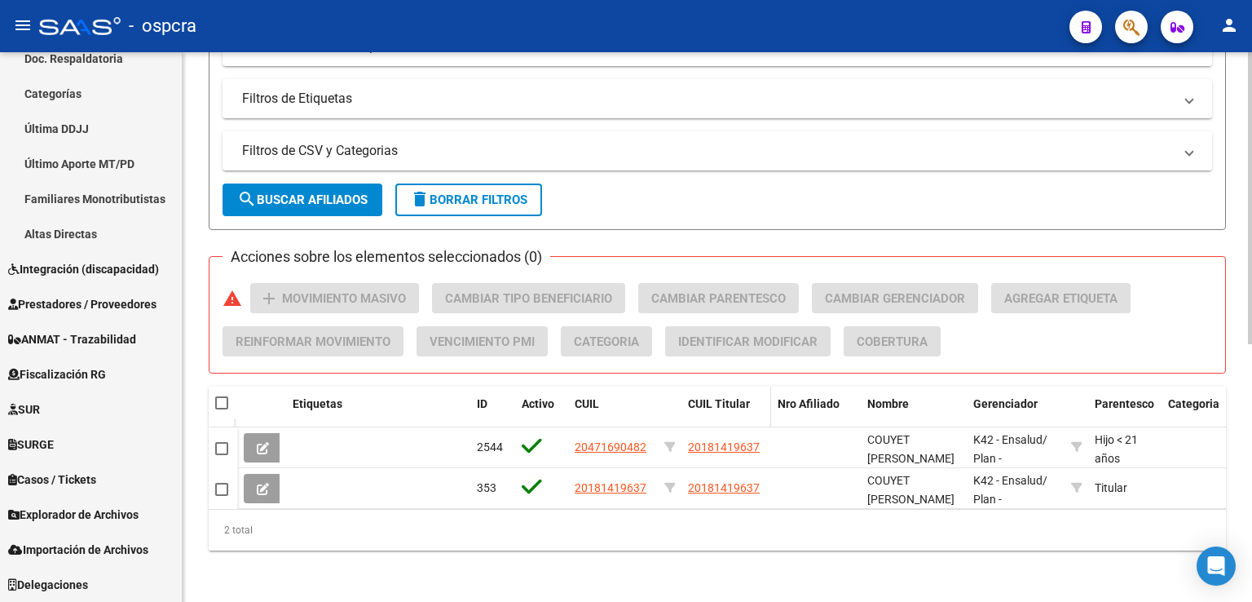
scroll to position [484, 0]
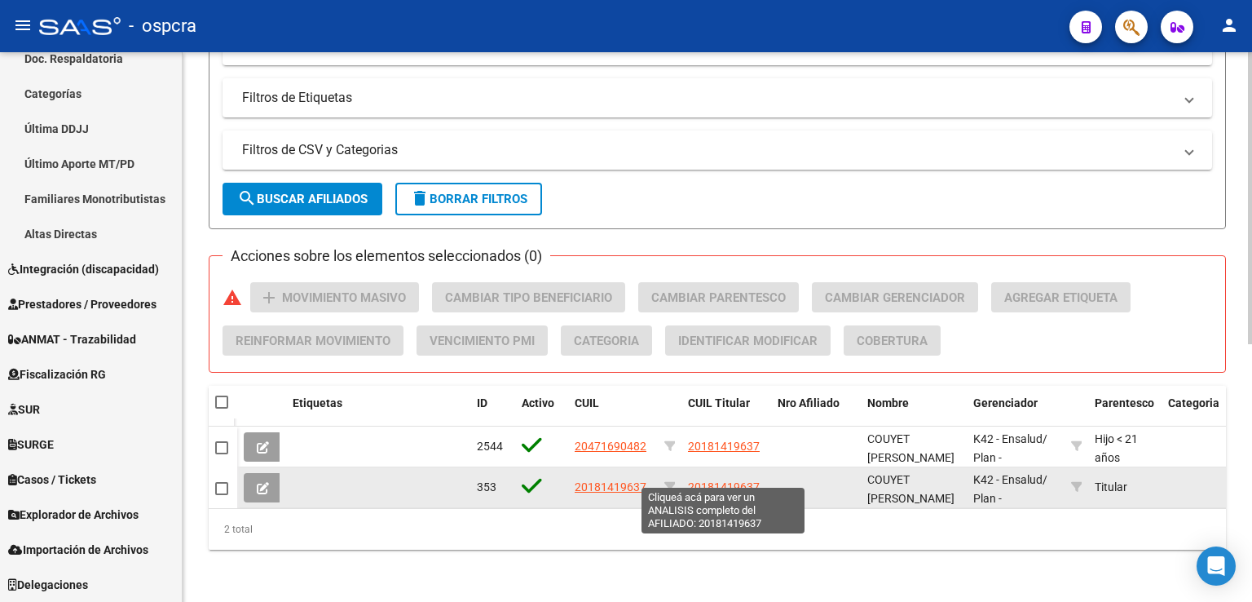
type input "COUYET"
click at [734, 480] on span "20181419637" at bounding box center [724, 486] width 72 height 13
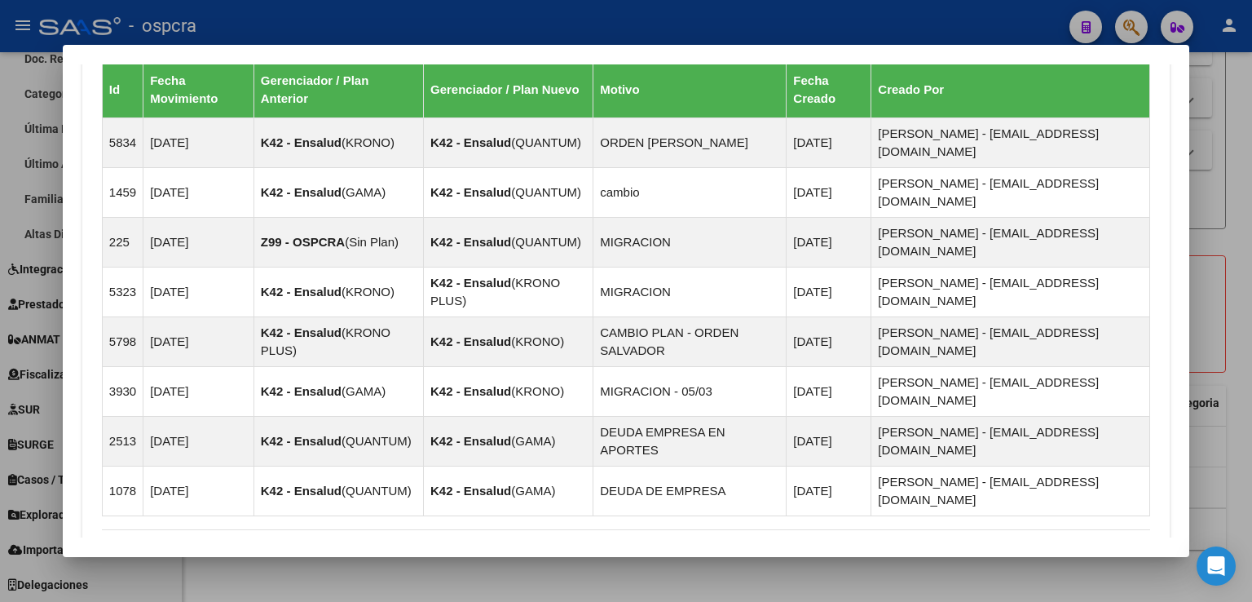
scroll to position [1183, 0]
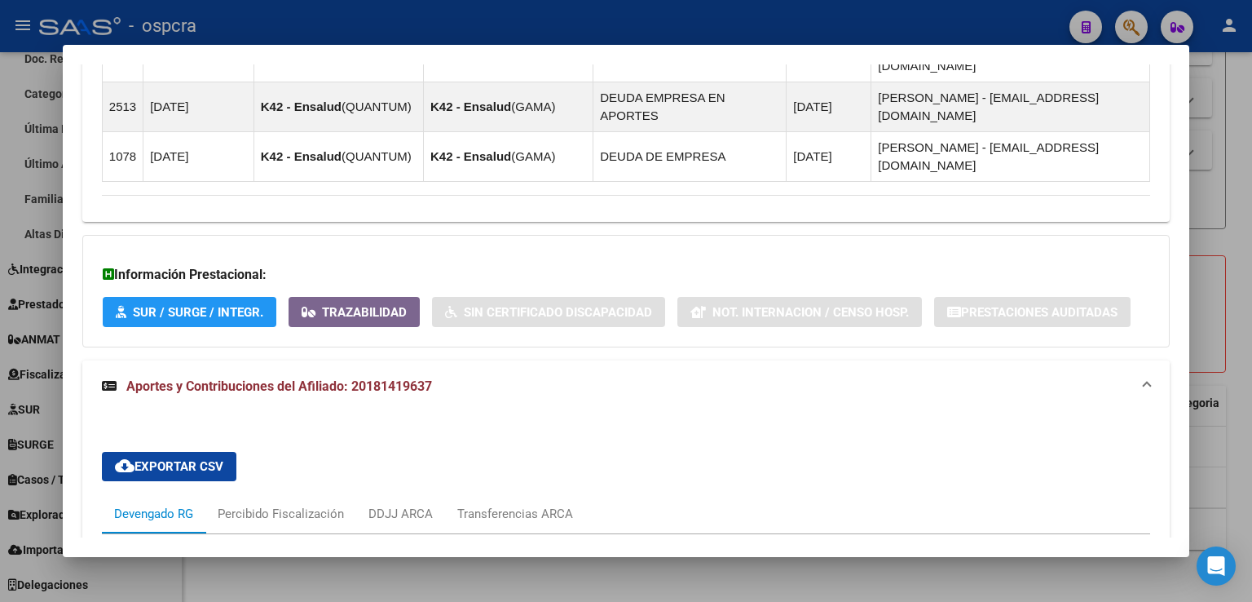
scroll to position [1590, 0]
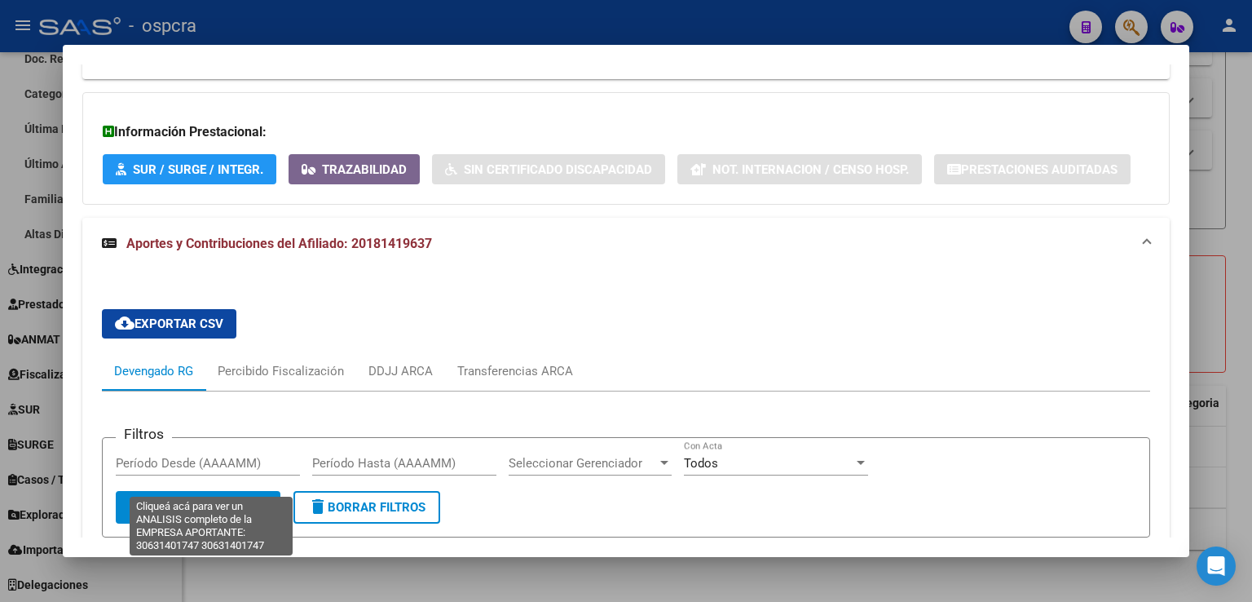
type textarea "30631401747"
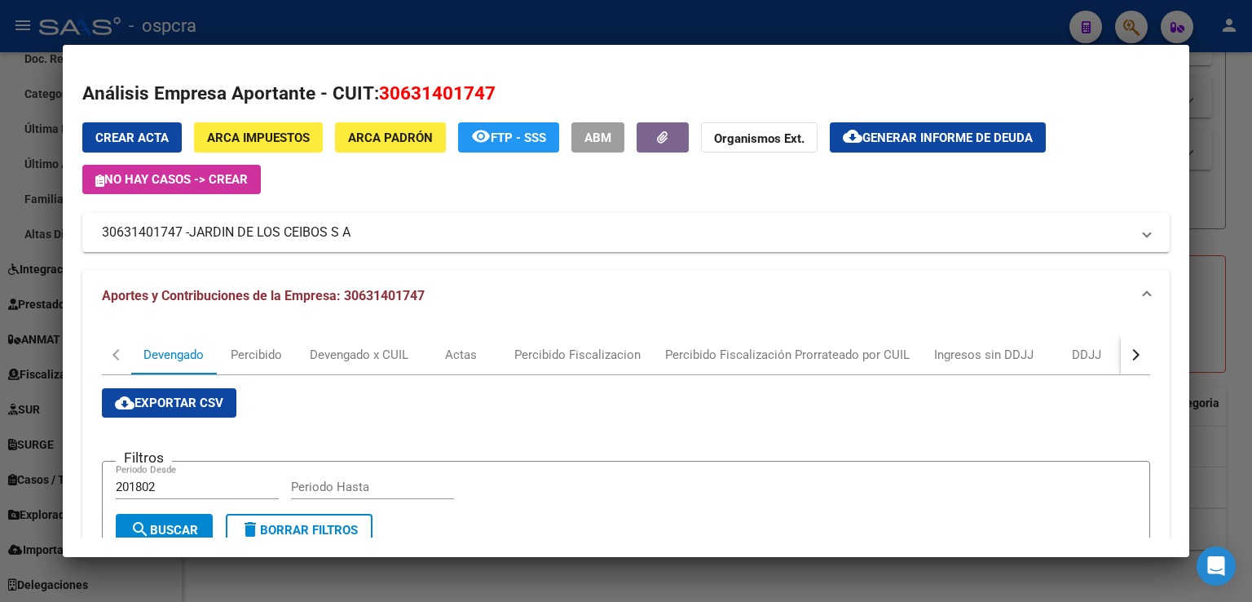
scroll to position [501, 0]
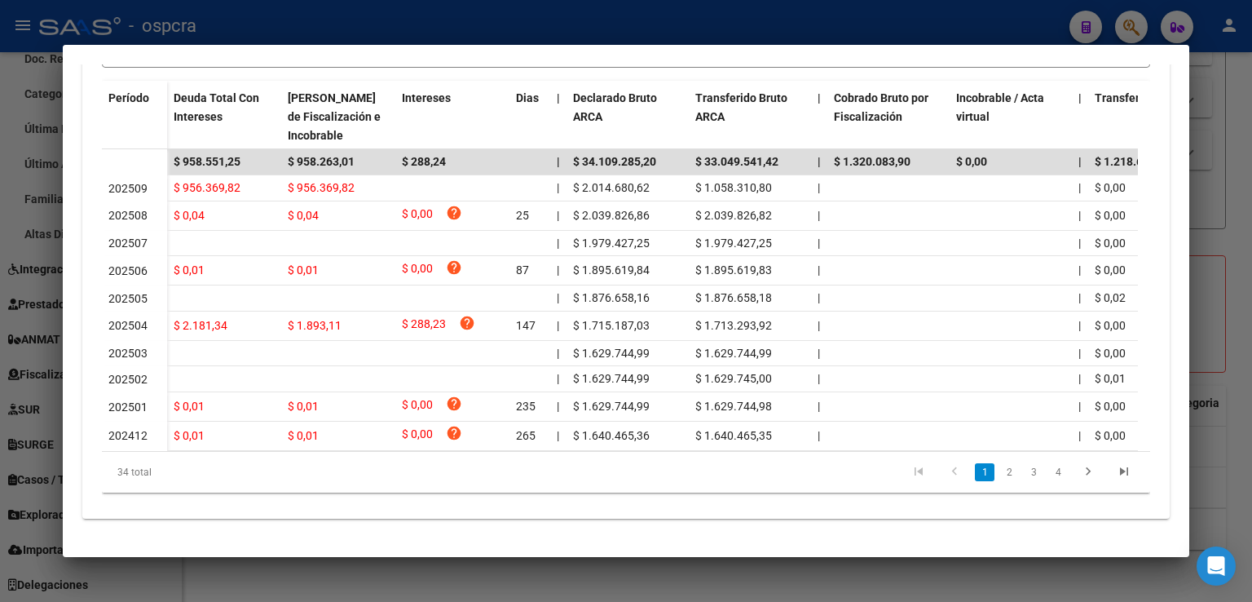
click at [1223, 257] on div at bounding box center [626, 301] width 1252 height 602
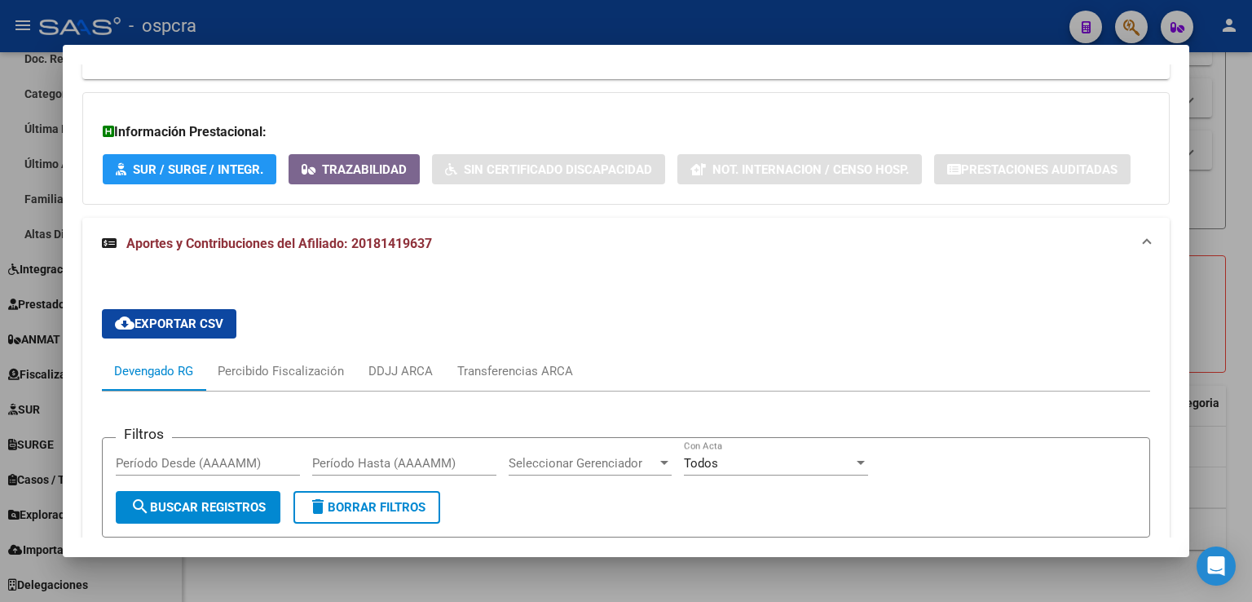
click at [1202, 133] on div at bounding box center [626, 301] width 1252 height 602
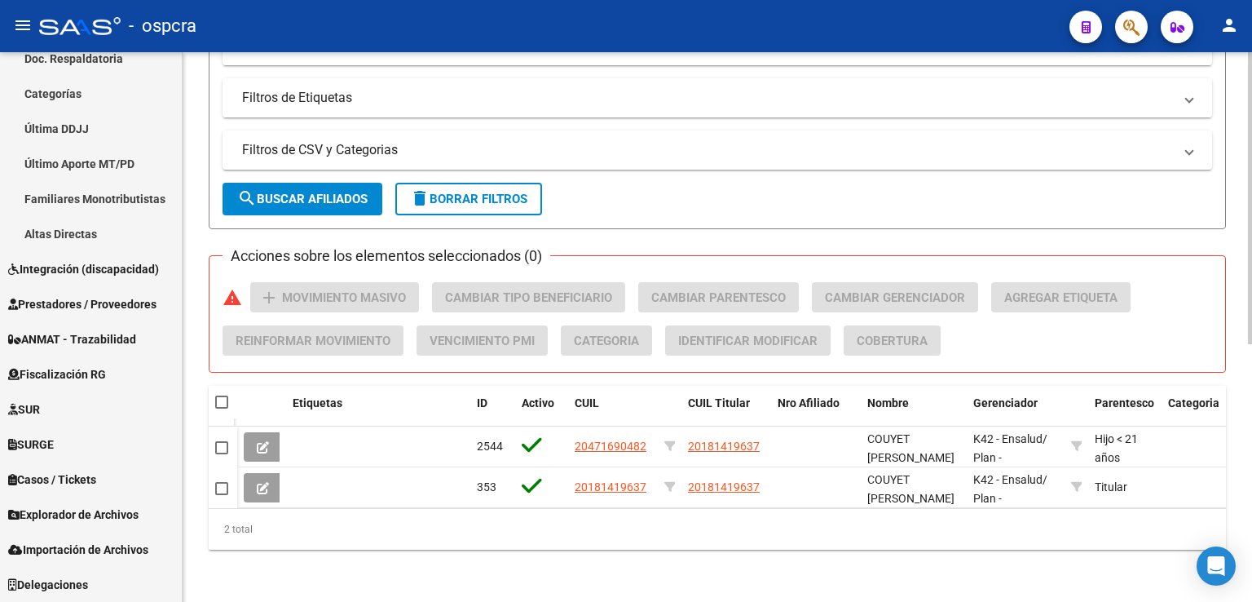
click at [615, 89] on mat-panel-title "Filtros de Etiquetas" at bounding box center [707, 98] width 931 height 18
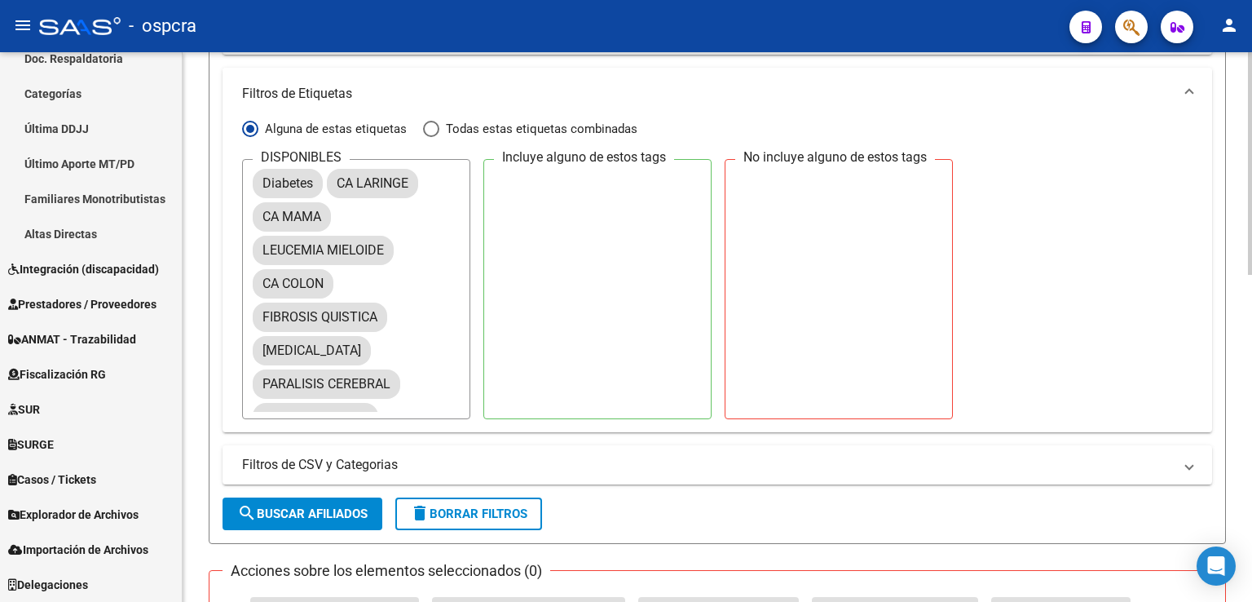
click at [615, 86] on mat-panel-title "Filtros de Etiquetas" at bounding box center [707, 94] width 931 height 18
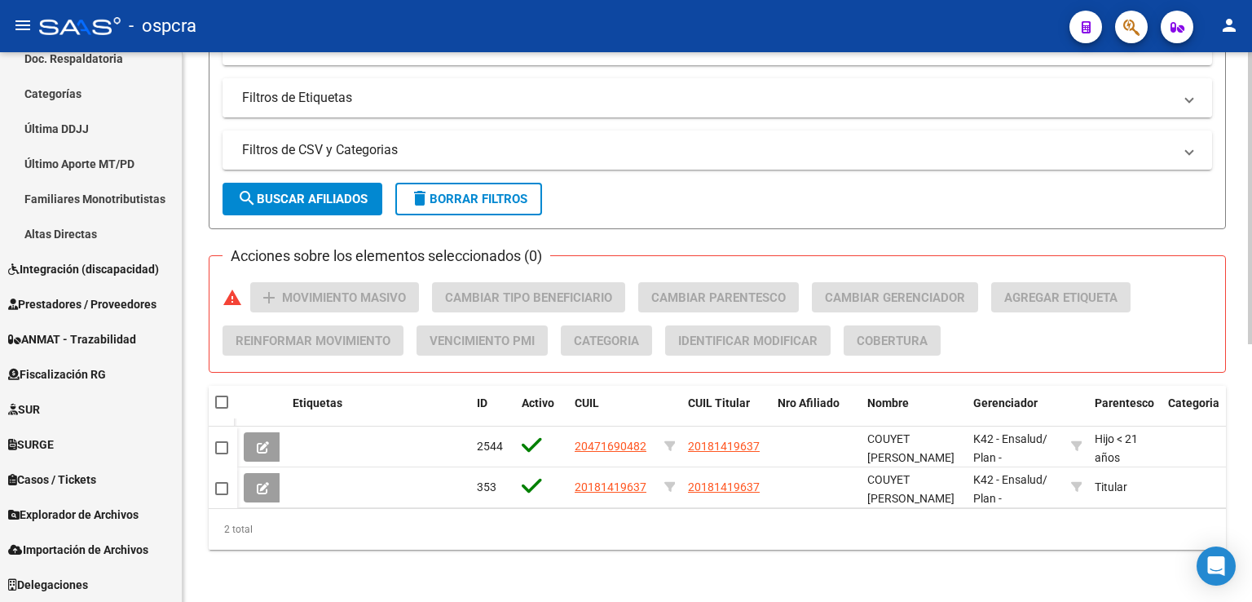
click at [615, 89] on mat-panel-title "Filtros de Etiquetas" at bounding box center [707, 98] width 931 height 18
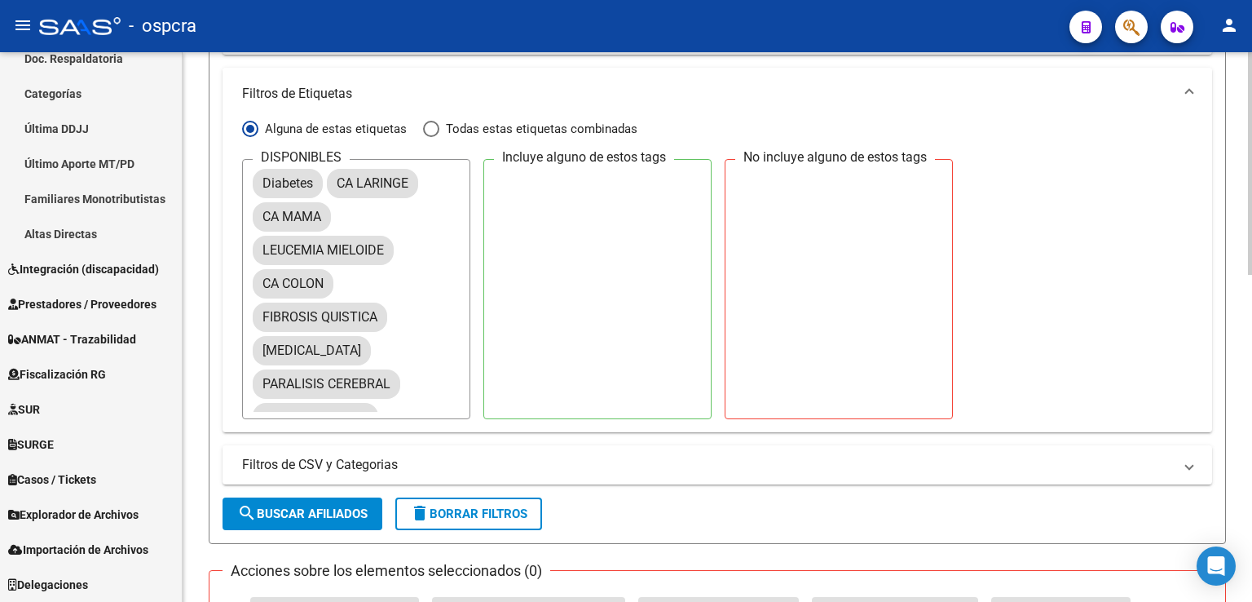
click at [615, 86] on mat-panel-title "Filtros de Etiquetas" at bounding box center [707, 94] width 931 height 18
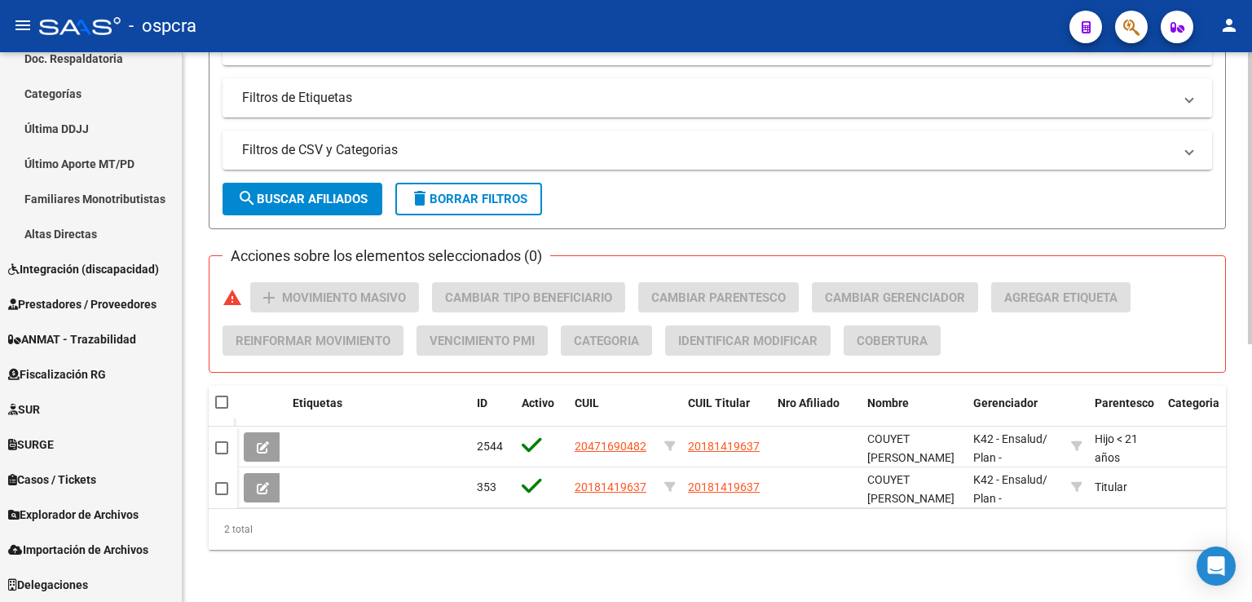
click at [615, 89] on mat-panel-title "Filtros de Etiquetas" at bounding box center [707, 98] width 931 height 18
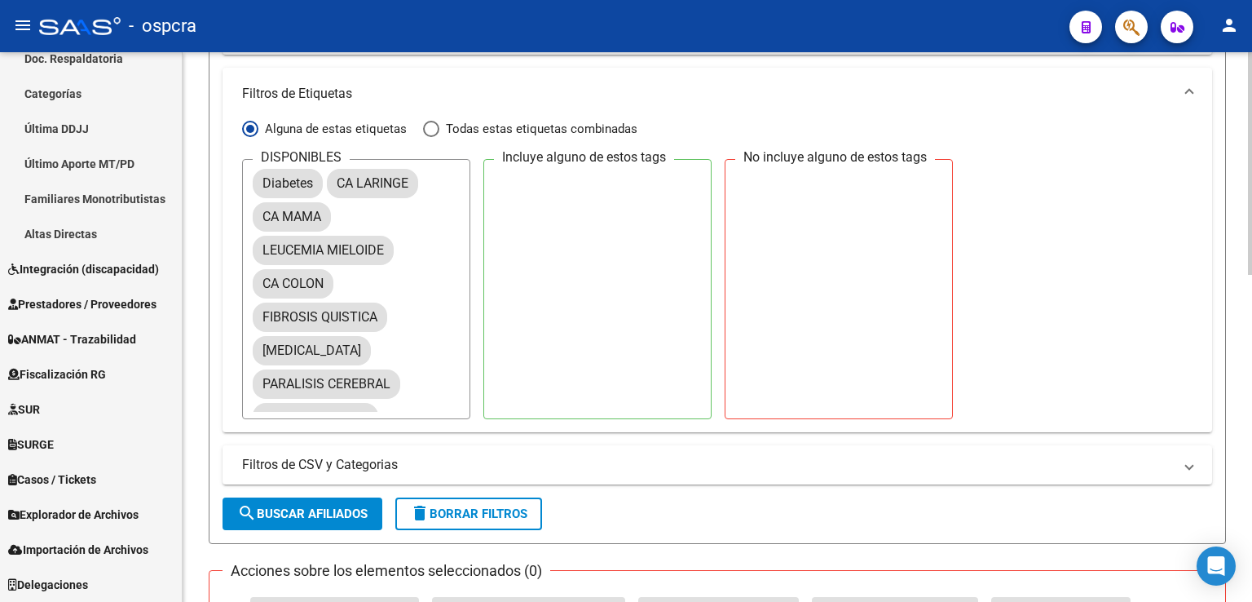
drag, startPoint x: 615, startPoint y: 86, endPoint x: 1011, endPoint y: 191, distance: 409.1
click at [1011, 191] on div "DISPONIBLES Diabetes CA LARINGE CA MAMA [MEDICAL_DATA] CA COLON FIBROSIS QUISTI…" at bounding box center [717, 289] width 950 height 260
